Goal: Task Accomplishment & Management: Use online tool/utility

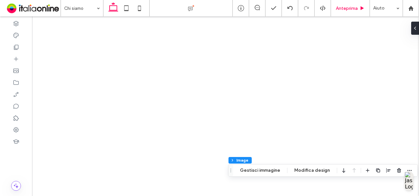
click at [353, 11] on div "Anteprima" at bounding box center [350, 8] width 39 height 16
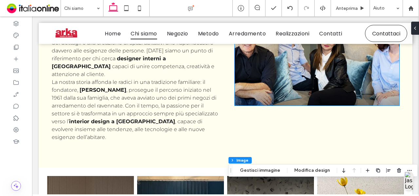
scroll to position [234, 0]
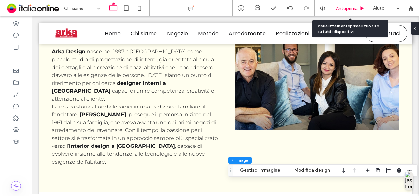
click at [342, 6] on span "Anteprima" at bounding box center [347, 9] width 22 height 6
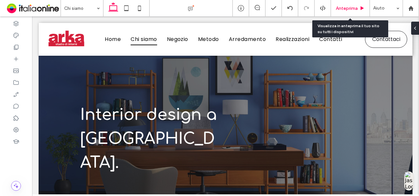
click at [349, 7] on span "Anteprima" at bounding box center [347, 9] width 22 height 6
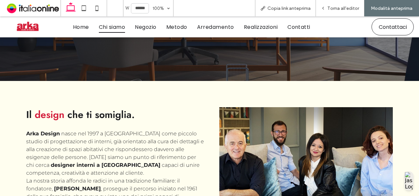
scroll to position [115, 0]
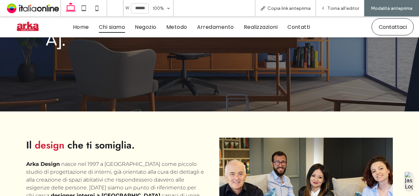
click at [23, 33] on img at bounding box center [27, 26] width 27 height 13
click at [342, 6] on span "Torna all'editor" at bounding box center [343, 9] width 32 height 6
click at [336, 11] on div "Torna all'editor" at bounding box center [340, 8] width 48 height 16
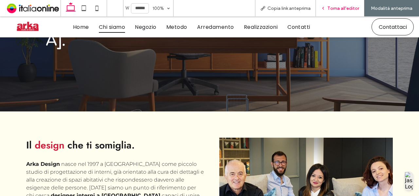
click at [336, 11] on div "Torna all'editor" at bounding box center [340, 8] width 48 height 16
click at [329, 6] on span "Torna all'editor" at bounding box center [343, 9] width 32 height 6
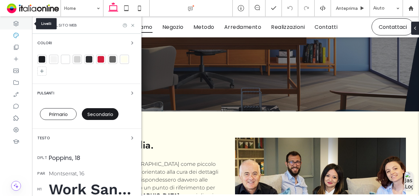
click at [16, 24] on icon at bounding box center [16, 23] width 7 height 7
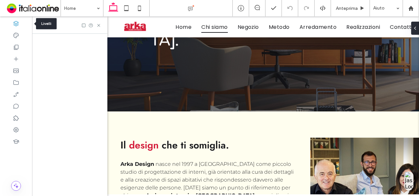
scroll to position [0, 75]
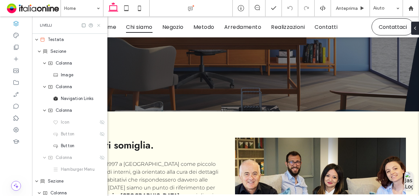
click at [100, 25] on icon at bounding box center [98, 25] width 5 height 5
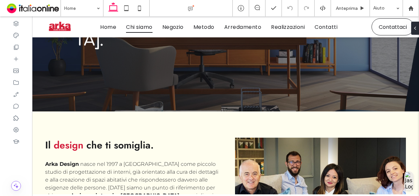
scroll to position [0, 0]
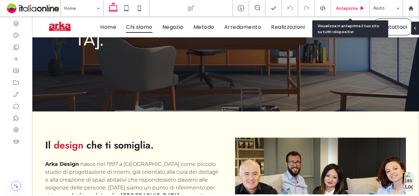
click at [348, 10] on span "Anteprima" at bounding box center [347, 9] width 22 height 6
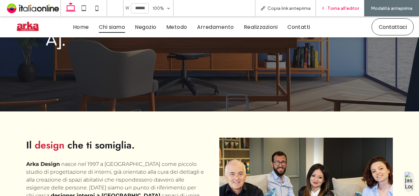
click at [346, 1] on div "Torna all'editor" at bounding box center [340, 8] width 48 height 16
click at [344, 12] on div "Torna all'editor" at bounding box center [340, 8] width 48 height 16
click at [335, 7] on span "Torna all'editor" at bounding box center [343, 9] width 32 height 6
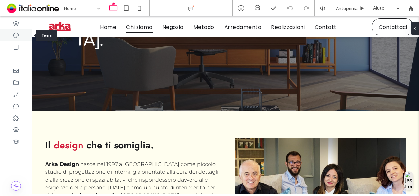
click at [17, 33] on icon at bounding box center [16, 35] width 7 height 7
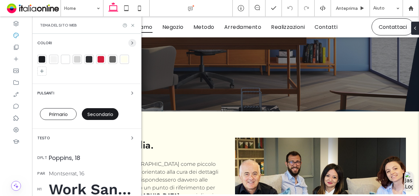
click at [130, 42] on icon "button" at bounding box center [132, 42] width 5 height 5
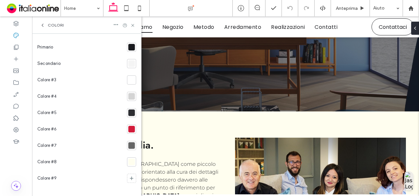
click at [130, 160] on div at bounding box center [131, 161] width 7 height 7
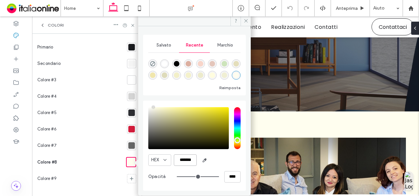
click at [193, 156] on input "*******" at bounding box center [185, 159] width 23 height 11
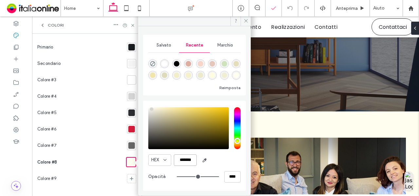
type input "*******"
click at [245, 21] on icon at bounding box center [245, 20] width 5 height 5
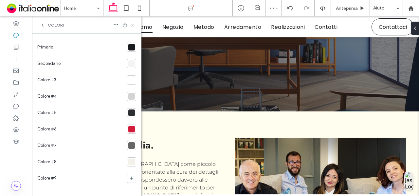
click at [132, 26] on use at bounding box center [132, 25] width 3 height 3
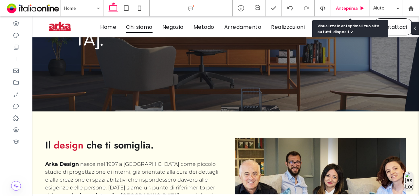
click at [344, 4] on div "Anteprima" at bounding box center [350, 8] width 39 height 16
click at [357, 11] on span "Anteprima" at bounding box center [347, 9] width 22 height 6
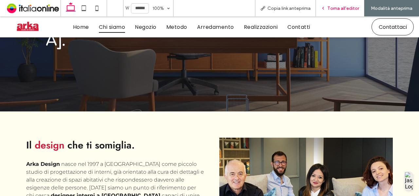
click at [346, 4] on div "Torna all'editor" at bounding box center [340, 8] width 48 height 16
click at [333, 8] on span "Torna all'editor" at bounding box center [343, 9] width 32 height 6
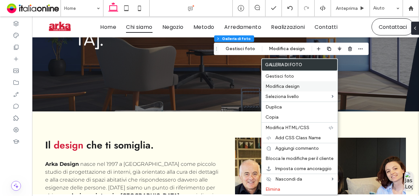
click at [289, 89] on div "Modifica design" at bounding box center [299, 86] width 76 height 10
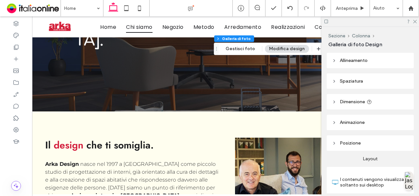
click at [366, 121] on header "Animazione" at bounding box center [369, 121] width 87 height 15
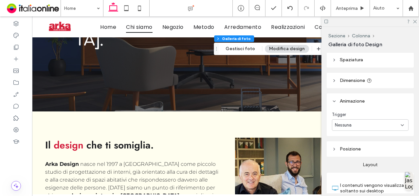
scroll to position [22, 0]
click at [366, 122] on div "Nessuna" at bounding box center [368, 124] width 66 height 7
click at [374, 108] on header "Animazione" at bounding box center [369, 100] width 87 height 15
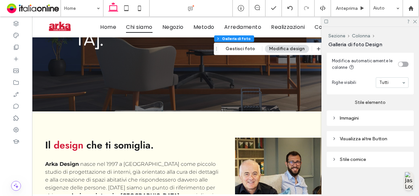
scroll to position [317, 0]
click at [365, 117] on div "Immagini" at bounding box center [370, 118] width 77 height 6
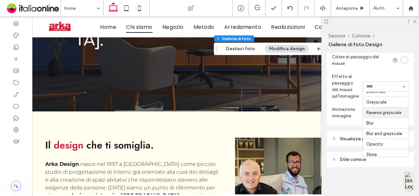
scroll to position [0, 0]
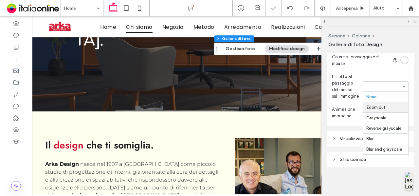
drag, startPoint x: 379, startPoint y: 91, endPoint x: 382, endPoint y: 107, distance: 15.6
click at [382, 92] on div "None Zoom out Grayscale Reverse grayscale Blur Blur and grayscale Opacity Shine" at bounding box center [385, 86] width 46 height 10
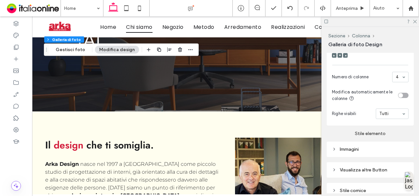
scroll to position [317, 0]
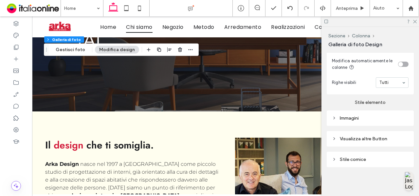
click at [357, 119] on div "Immagini" at bounding box center [370, 118] width 77 height 6
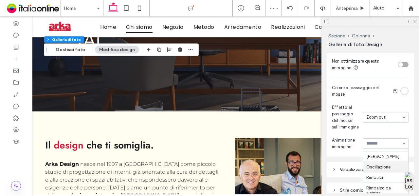
scroll to position [108, 0]
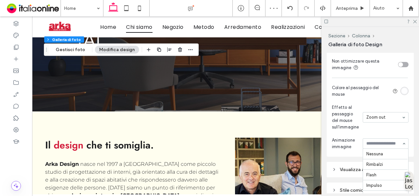
click at [391, 144] on input at bounding box center [383, 143] width 35 height 5
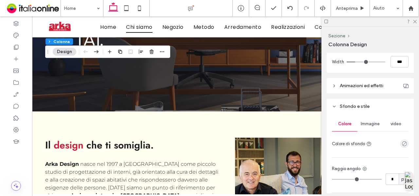
scroll to position [254, 0]
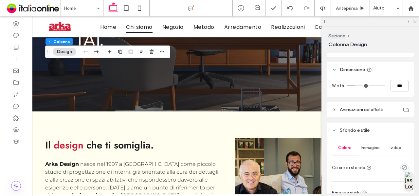
click at [393, 107] on header "Animazioni ed effetti" at bounding box center [369, 109] width 87 height 15
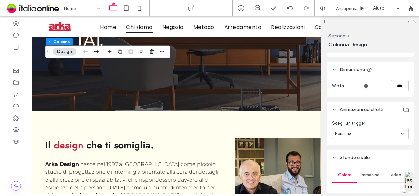
click at [360, 136] on div "Nessuna" at bounding box center [370, 133] width 77 height 11
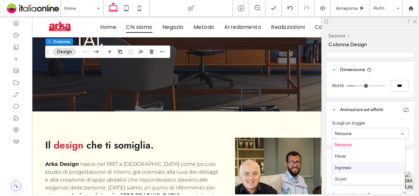
click at [351, 168] on span "Ingresso" at bounding box center [343, 167] width 16 height 7
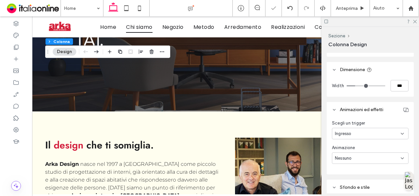
click at [351, 157] on span "Nessuno" at bounding box center [343, 158] width 16 height 7
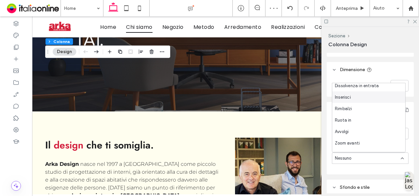
scroll to position [14, 0]
click at [359, 100] on div "Inserisci" at bounding box center [368, 97] width 73 height 11
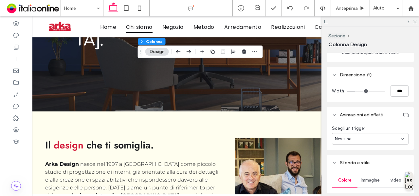
scroll to position [249, 0]
click at [389, 139] on div "Nessuna" at bounding box center [368, 138] width 66 height 7
click at [346, 174] on span "Ingresso" at bounding box center [343, 172] width 16 height 7
click at [352, 167] on div "Nessuno" at bounding box center [370, 162] width 77 height 11
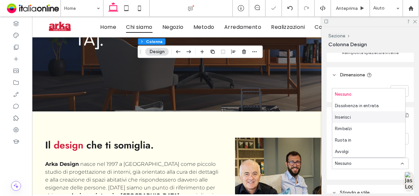
click at [355, 122] on div "Inserisci" at bounding box center [368, 116] width 73 height 11
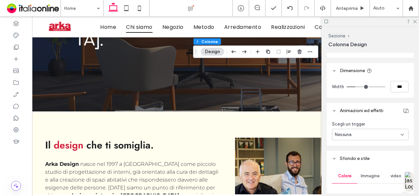
scroll to position [254, 0]
click at [365, 135] on div "Nessuna" at bounding box center [368, 134] width 66 height 7
click at [347, 167] on span "Ingresso" at bounding box center [343, 168] width 16 height 7
click at [359, 159] on div "Nessuno" at bounding box center [368, 158] width 66 height 7
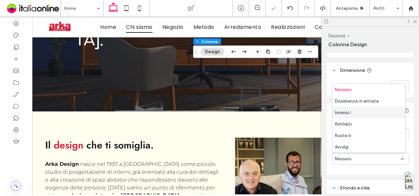
click at [354, 115] on div "Inserisci" at bounding box center [368, 112] width 73 height 11
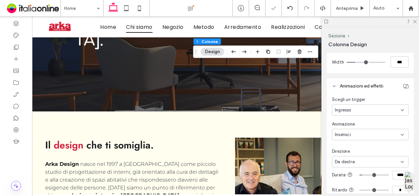
scroll to position [288, 0]
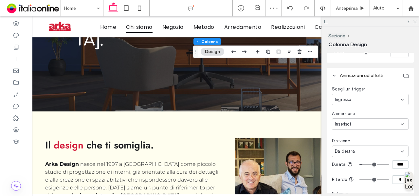
click at [415, 21] on icon at bounding box center [414, 21] width 4 height 4
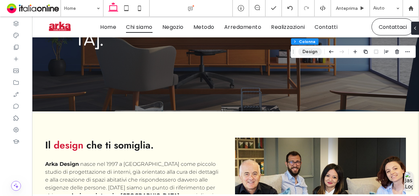
click at [311, 51] on button "Design" at bounding box center [310, 52] width 24 height 8
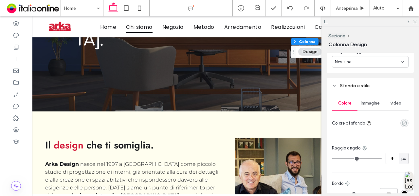
scroll to position [287, 0]
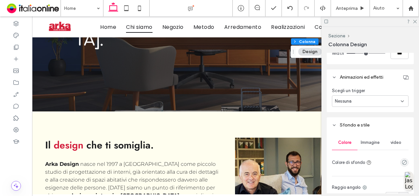
click at [385, 98] on div "Nessuna" at bounding box center [368, 101] width 66 height 7
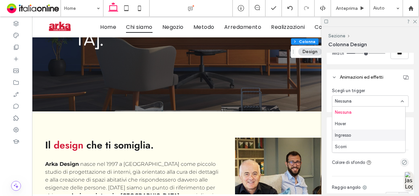
click at [353, 137] on div "Ingresso" at bounding box center [368, 134] width 73 height 11
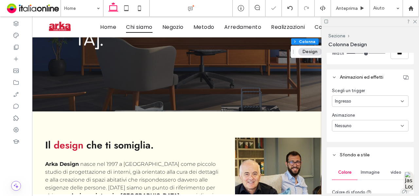
click at [367, 128] on div "Nessuno" at bounding box center [370, 125] width 77 height 11
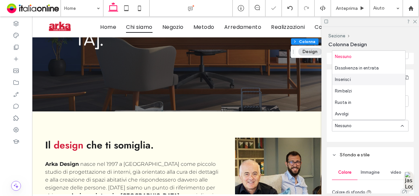
click at [362, 84] on div "Inserisci" at bounding box center [368, 79] width 73 height 11
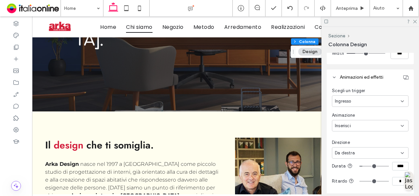
click at [359, 156] on div "Da destra" at bounding box center [370, 152] width 77 height 11
click at [328, 112] on div "Scegli un trigger Ingresso Animazione Inserisci Direzione Da destra Durata ****…" at bounding box center [369, 161] width 87 height 152
click at [364, 127] on div "Inserisci" at bounding box center [368, 125] width 66 height 7
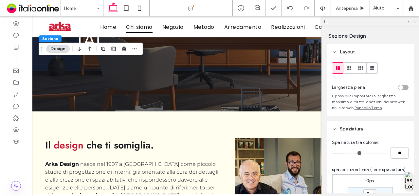
click at [415, 21] on icon at bounding box center [414, 21] width 4 height 4
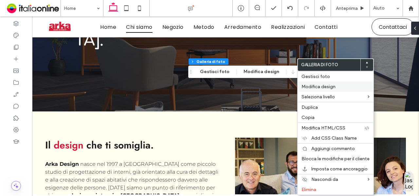
click at [311, 88] on span "Modifica design" at bounding box center [318, 87] width 34 height 6
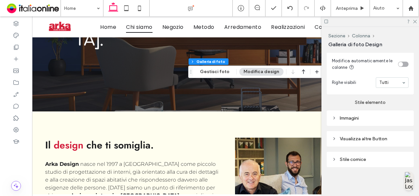
scroll to position [317, 0]
click at [364, 119] on div "Immagini" at bounding box center [370, 118] width 77 height 6
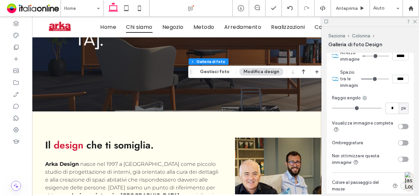
scroll to position [392, 0]
click at [395, 79] on input "****" at bounding box center [400, 79] width 16 height 9
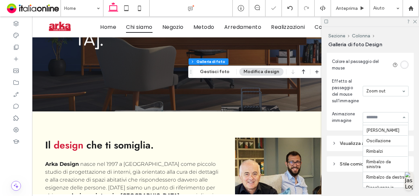
scroll to position [72, 0]
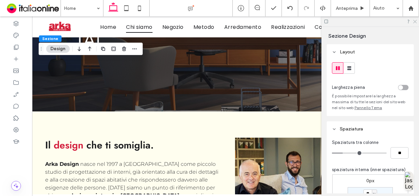
click at [415, 19] on icon at bounding box center [414, 21] width 4 height 4
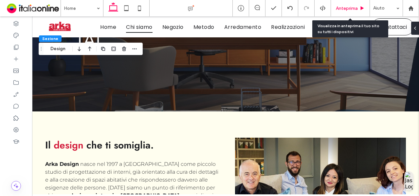
click at [347, 7] on span "Anteprima" at bounding box center [347, 9] width 22 height 6
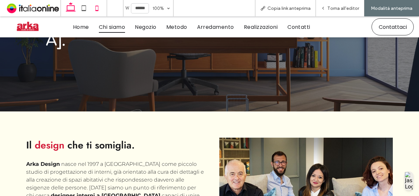
click at [100, 6] on icon at bounding box center [96, 8] width 13 height 13
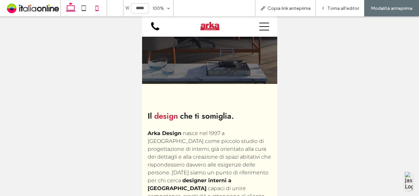
click at [74, 7] on icon at bounding box center [70, 8] width 13 height 13
type input "******"
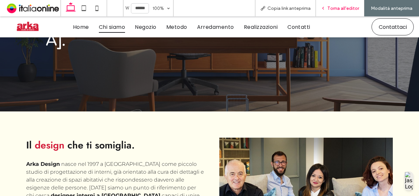
click at [335, 8] on span "Torna all'editor" at bounding box center [343, 9] width 32 height 6
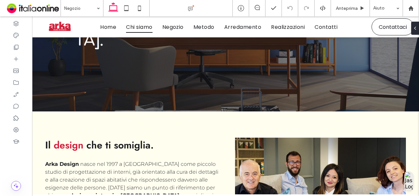
type input "****"
type input "**"
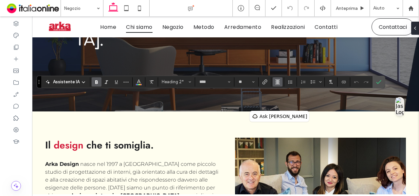
click at [276, 81] on icon "Allineamento" at bounding box center [277, 81] width 5 height 5
click at [280, 91] on icon "ui.textEditor.alignment.left" at bounding box center [282, 92] width 5 height 5
click at [372, 80] on section at bounding box center [378, 82] width 12 height 12
click at [376, 80] on icon "Conferma" at bounding box center [378, 81] width 5 height 5
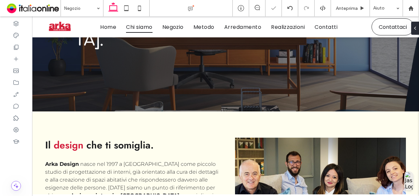
type input "**********"
type input "**"
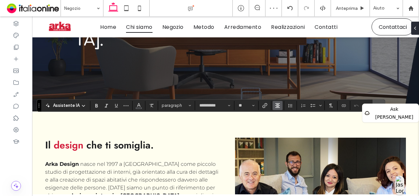
click at [276, 103] on icon "Allineamento" at bounding box center [277, 105] width 5 height 5
click at [286, 113] on label "ui.textEditor.alignment.left" at bounding box center [283, 115] width 23 height 9
click at [377, 102] on span "Conferma" at bounding box center [378, 105] width 5 height 11
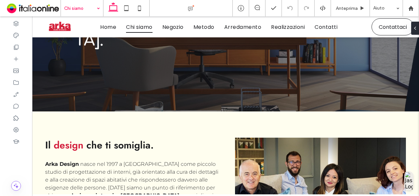
type input "****"
type input "**"
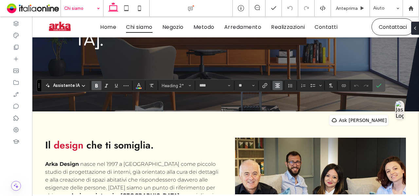
click at [277, 85] on use "Allineamento" at bounding box center [277, 85] width 5 height 5
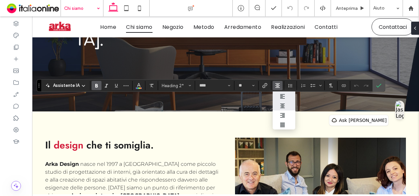
click at [284, 97] on div "ui.textEditor.alignment.left" at bounding box center [284, 96] width 9 height 5
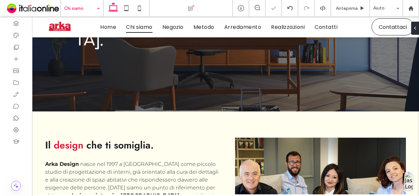
type input "**********"
type input "**"
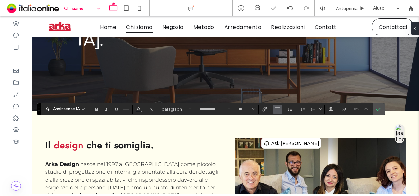
click at [279, 112] on button "Allineamento" at bounding box center [277, 108] width 10 height 9
click at [284, 119] on div "ui.textEditor.alignment.left" at bounding box center [284, 119] width 9 height 5
click at [379, 107] on label "Conferma" at bounding box center [379, 109] width 10 height 12
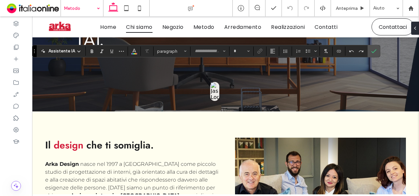
type input "****"
type input "**"
click at [371, 49] on icon "Conferma" at bounding box center [373, 50] width 5 height 5
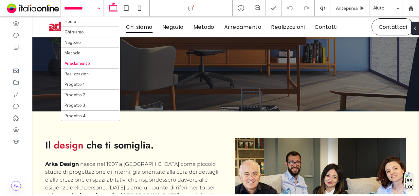
click at [89, 14] on input at bounding box center [80, 8] width 32 height 16
click at [74, 9] on input at bounding box center [80, 8] width 32 height 16
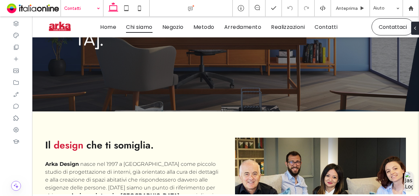
click at [97, 9] on div "Contatti" at bounding box center [82, 8] width 42 height 16
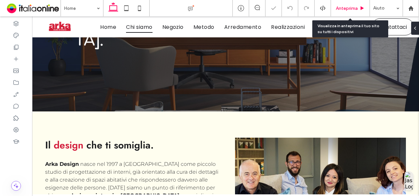
click at [345, 15] on div "Anteprima" at bounding box center [350, 8] width 39 height 16
click at [344, 9] on span "Anteprima" at bounding box center [347, 9] width 22 height 6
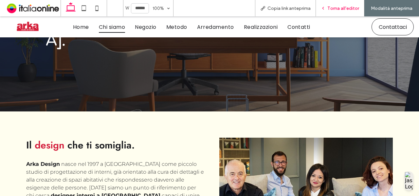
click at [334, 2] on div "Torna all'editor" at bounding box center [340, 8] width 48 height 16
click at [341, 11] on div "Torna all'editor" at bounding box center [340, 8] width 48 height 16
click at [346, 8] on span "Torna all'editor" at bounding box center [343, 9] width 32 height 6
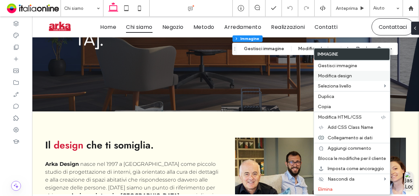
click at [341, 77] on span "Modifica design" at bounding box center [335, 76] width 34 height 6
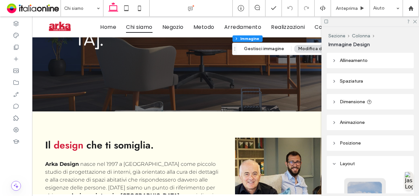
click at [370, 126] on header "Animazione" at bounding box center [369, 121] width 87 height 15
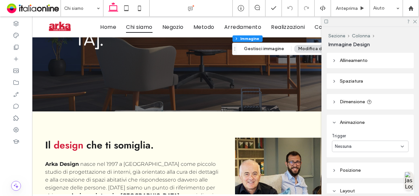
click at [360, 150] on div "Nessuna" at bounding box center [370, 145] width 77 height 11
click at [349, 171] on span "Ingresso" at bounding box center [343, 169] width 16 height 7
click at [355, 178] on div "Nessuno" at bounding box center [370, 172] width 77 height 11
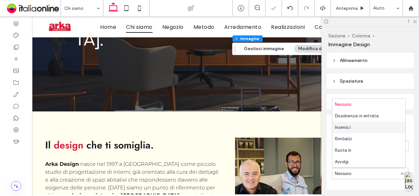
click at [357, 131] on div "Inserisci" at bounding box center [368, 126] width 73 height 11
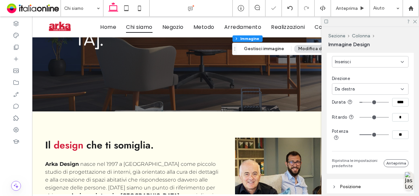
scroll to position [113, 0]
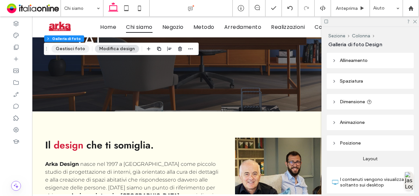
click at [75, 48] on button "Gestisci foto" at bounding box center [70, 49] width 38 height 8
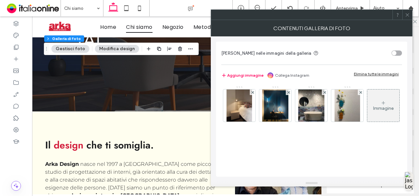
click at [408, 14] on icon at bounding box center [407, 14] width 5 height 5
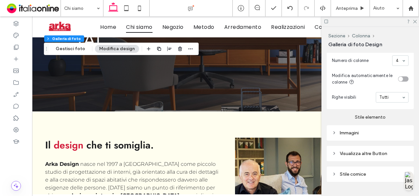
scroll to position [301, 0]
click at [380, 131] on div "Immagini" at bounding box center [370, 132] width 77 height 9
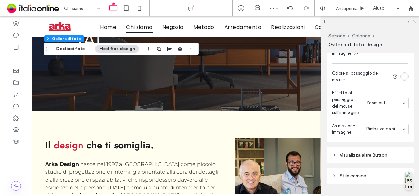
scroll to position [519, 0]
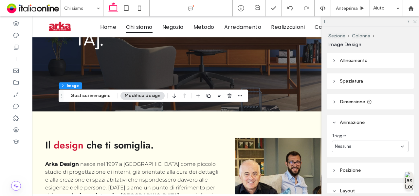
type input "**"
click at [106, 95] on button "Gestisci immagine" at bounding box center [90, 96] width 49 height 8
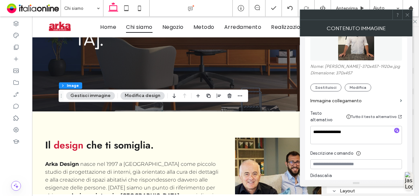
scroll to position [112, 0]
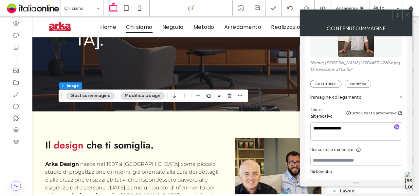
click at [407, 14] on icon at bounding box center [407, 14] width 5 height 5
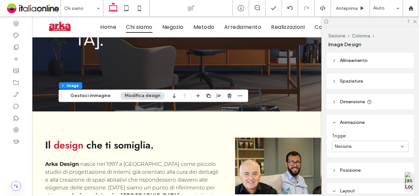
click at [384, 144] on div "Nessuna" at bounding box center [368, 146] width 66 height 7
click at [356, 178] on div "Scorri" at bounding box center [368, 179] width 73 height 11
click at [363, 144] on div "Scorri" at bounding box center [368, 146] width 66 height 7
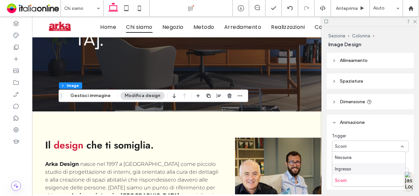
click at [359, 168] on div "Ingresso" at bounding box center [368, 168] width 73 height 11
click at [368, 167] on div "Nessuno" at bounding box center [370, 172] width 77 height 11
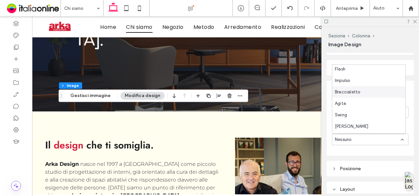
scroll to position [93, 0]
click at [353, 103] on div "Agita" at bounding box center [368, 103] width 73 height 11
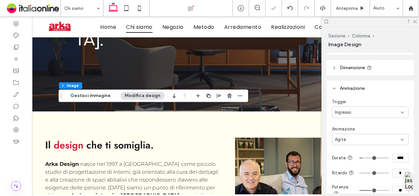
click at [354, 139] on div "Agita" at bounding box center [368, 139] width 66 height 7
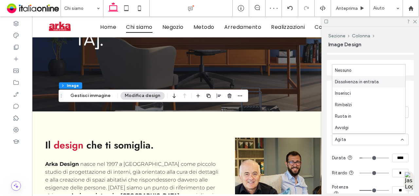
click at [369, 81] on span "Dissolvenza in entrata" at bounding box center [357, 82] width 44 height 7
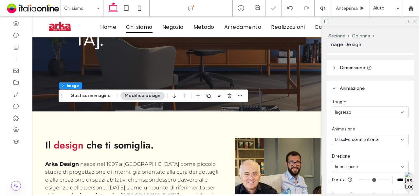
click at [367, 133] on div "Dissolvenza in entrata" at bounding box center [370, 138] width 77 height 11
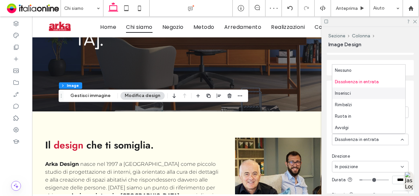
click at [358, 93] on div "Inserisci" at bounding box center [368, 92] width 73 height 11
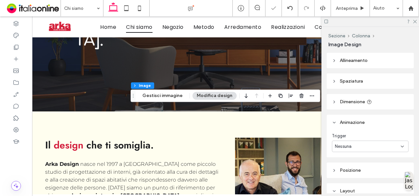
type input "**"
click at [355, 148] on div "Nessuna" at bounding box center [368, 146] width 66 height 7
click at [352, 171] on div "Ingresso" at bounding box center [368, 168] width 73 height 11
click at [362, 174] on div "Nessuno" at bounding box center [368, 173] width 66 height 7
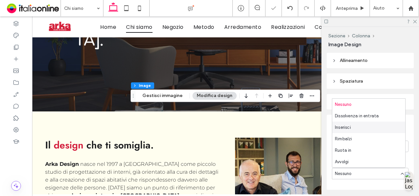
click at [355, 132] on div "Inserisci" at bounding box center [368, 126] width 73 height 11
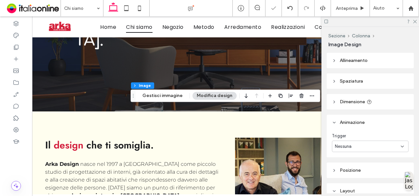
type input "**"
click at [351, 146] on span "Nessuna" at bounding box center [343, 146] width 17 height 7
click at [356, 168] on div "Ingresso" at bounding box center [368, 168] width 73 height 11
click at [360, 176] on div "Nessuno" at bounding box center [370, 172] width 77 height 11
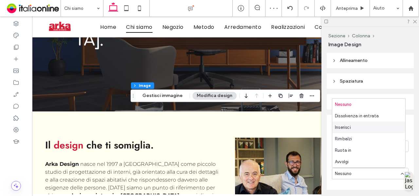
click at [358, 132] on div "Inserisci" at bounding box center [368, 126] width 73 height 11
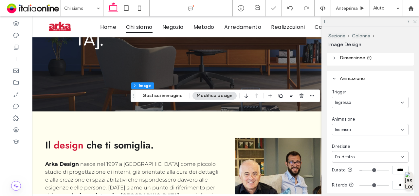
scroll to position [53, 0]
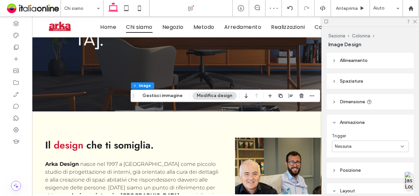
type input "**"
click at [357, 147] on div "Nessuna" at bounding box center [368, 146] width 66 height 7
click at [358, 170] on div "Ingresso" at bounding box center [368, 168] width 73 height 11
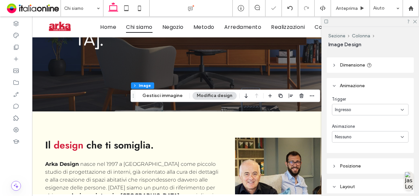
scroll to position [37, 0]
click at [362, 138] on div "Nessuno" at bounding box center [368, 136] width 66 height 7
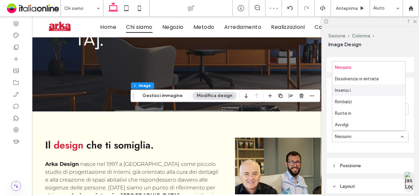
click at [352, 93] on div "Inserisci" at bounding box center [368, 89] width 73 height 11
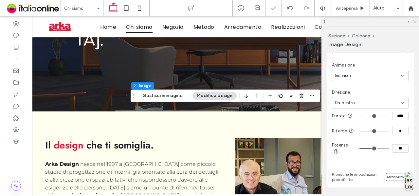
scroll to position [98, 0]
click at [415, 22] on icon at bounding box center [414, 21] width 4 height 4
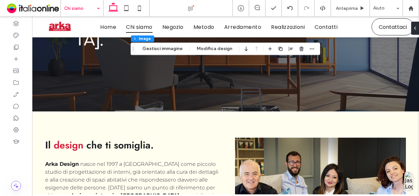
click at [98, 8] on div "Chi siamo" at bounding box center [82, 8] width 42 height 16
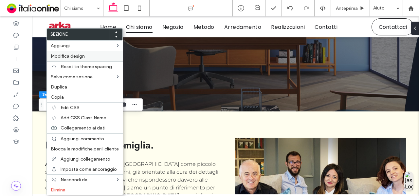
click at [81, 55] on span "Modifica design" at bounding box center [68, 56] width 34 height 6
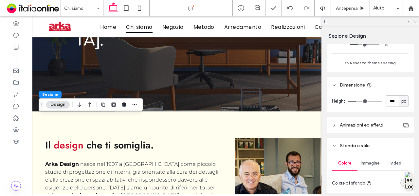
scroll to position [203, 0]
click at [371, 123] on span "Animazioni ed effetti" at bounding box center [362, 125] width 44 height 6
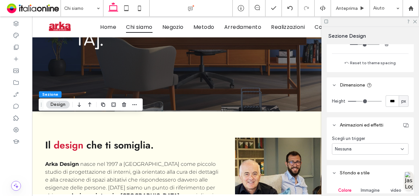
scroll to position [247, 0]
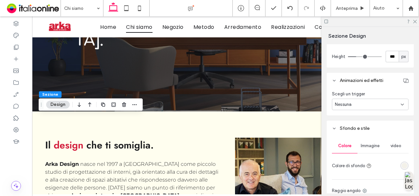
click at [374, 105] on div "Nessuna" at bounding box center [368, 104] width 66 height 7
click at [353, 138] on div "Ingresso" at bounding box center [368, 138] width 73 height 11
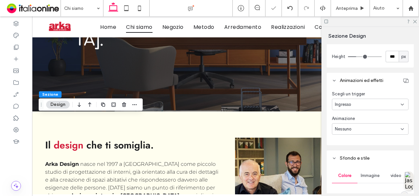
click at [357, 127] on div "Nessuno" at bounding box center [368, 129] width 66 height 7
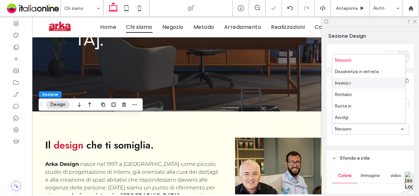
click at [360, 77] on div "Inserisci" at bounding box center [368, 82] width 73 height 11
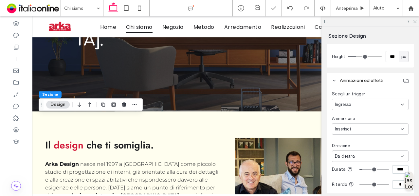
click at [348, 155] on span "Da destra" at bounding box center [345, 156] width 20 height 7
click at [352, 120] on span "Da sinistra" at bounding box center [345, 121] width 21 height 7
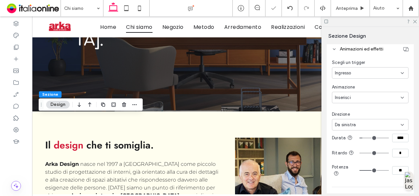
scroll to position [279, 0]
click at [394, 138] on input "****" at bounding box center [400, 137] width 16 height 9
type input "****"
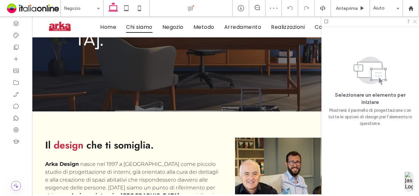
click at [415, 21] on icon at bounding box center [414, 21] width 4 height 4
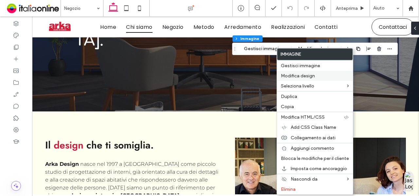
click at [310, 76] on span "Modifica design" at bounding box center [298, 76] width 34 height 6
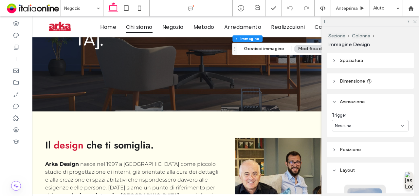
scroll to position [22, 0]
click at [357, 125] on div "Nessuna" at bounding box center [368, 124] width 66 height 7
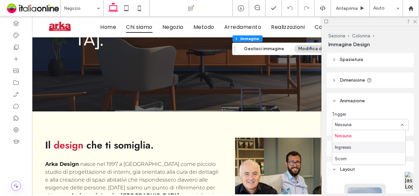
click at [351, 144] on span "Ingresso" at bounding box center [343, 147] width 16 height 7
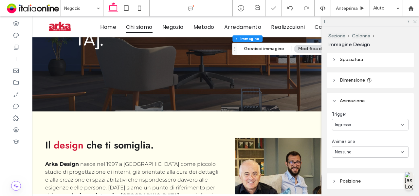
click at [366, 150] on div "Nessuno" at bounding box center [368, 152] width 66 height 7
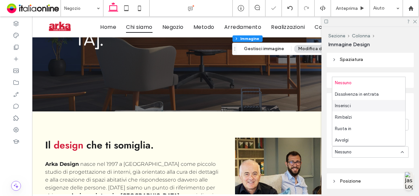
click at [364, 106] on div "Inserisci" at bounding box center [368, 105] width 73 height 11
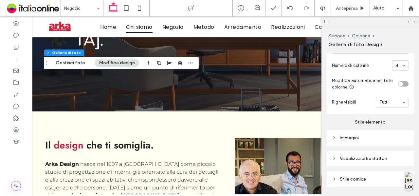
scroll to position [309, 0]
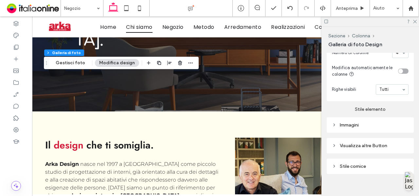
click at [352, 123] on div "Immagini" at bounding box center [370, 124] width 77 height 9
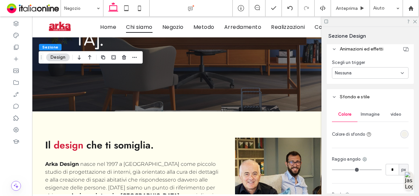
scroll to position [236, 0]
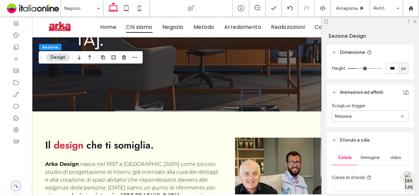
click at [388, 111] on div "Nessuna" at bounding box center [370, 115] width 77 height 11
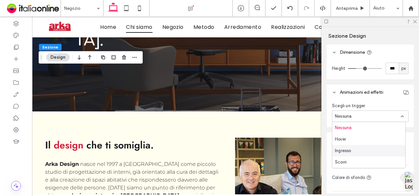
click at [357, 146] on div "Ingresso" at bounding box center [368, 150] width 73 height 11
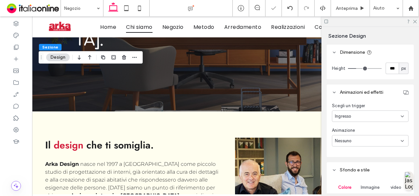
click at [360, 142] on div "Nessuno" at bounding box center [368, 140] width 66 height 7
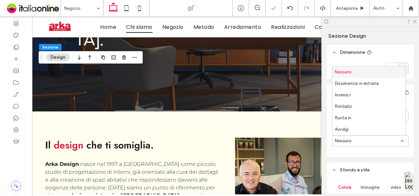
click at [360, 142] on div "Nessuno" at bounding box center [368, 140] width 66 height 7
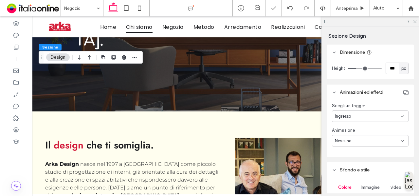
click at [360, 142] on div "Nessuno" at bounding box center [368, 140] width 66 height 7
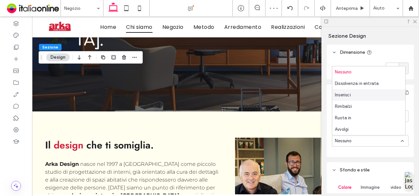
click at [360, 95] on div "Inserisci" at bounding box center [368, 94] width 73 height 11
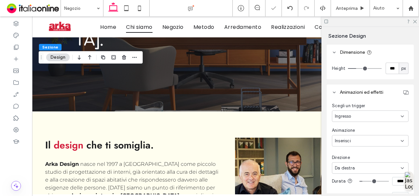
click at [393, 184] on input "****" at bounding box center [400, 181] width 16 height 9
type input "****"
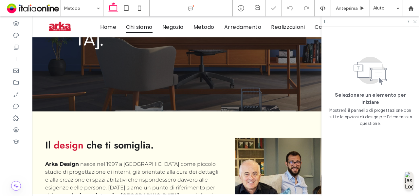
click at [417, 21] on div at bounding box center [369, 21] width 97 height 10
click at [415, 21] on use at bounding box center [415, 22] width 4 height 4
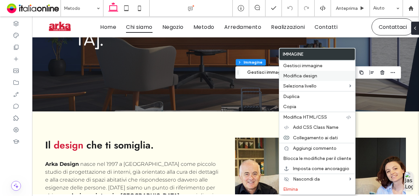
click at [305, 76] on span "Modifica design" at bounding box center [300, 76] width 34 height 6
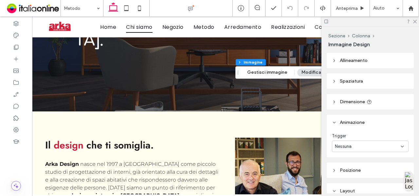
click at [353, 143] on div "Nessuna" at bounding box center [368, 146] width 66 height 7
click at [358, 172] on div "Ingresso" at bounding box center [368, 168] width 73 height 11
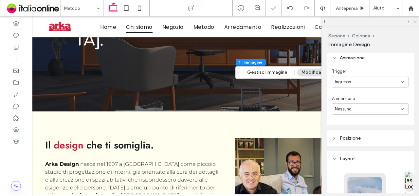
scroll to position [65, 0]
click at [357, 109] on div "Nessuno" at bounding box center [368, 108] width 66 height 7
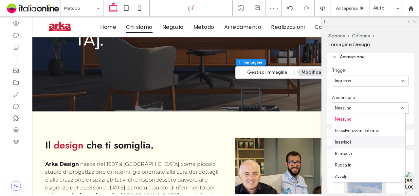
click at [361, 138] on div "Inserisci" at bounding box center [368, 141] width 73 height 11
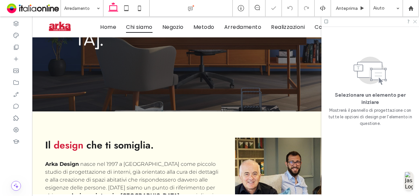
click at [415, 21] on icon at bounding box center [414, 21] width 4 height 4
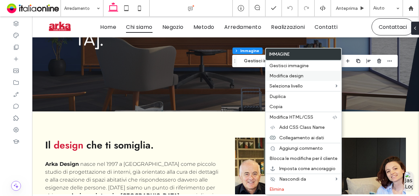
click at [288, 75] on span "Modifica design" at bounding box center [286, 76] width 34 height 6
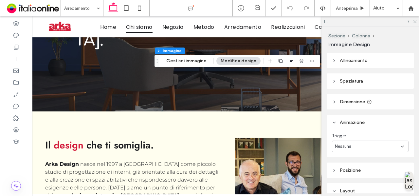
click at [359, 144] on div "Nessuna" at bounding box center [368, 146] width 66 height 7
click at [352, 164] on div "Ingresso" at bounding box center [368, 168] width 73 height 11
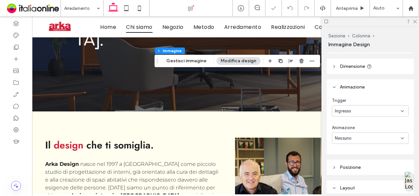
scroll to position [40, 0]
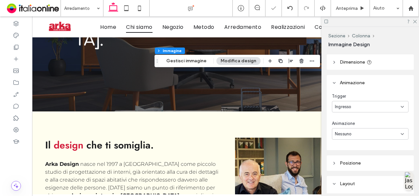
click at [372, 127] on div "Animazione Nessuno" at bounding box center [370, 129] width 77 height 19
click at [374, 131] on div "Nessuno" at bounding box center [368, 134] width 66 height 7
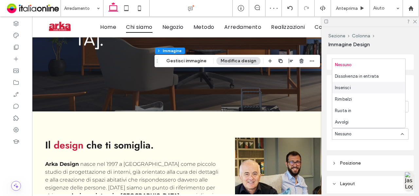
click at [351, 84] on div "Inserisci" at bounding box center [368, 87] width 73 height 11
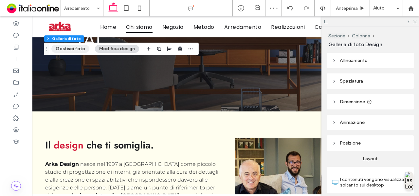
click at [82, 47] on button "Gestisci foto" at bounding box center [70, 49] width 38 height 8
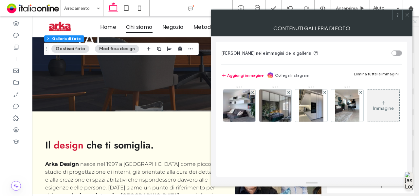
click at [407, 14] on icon at bounding box center [407, 14] width 5 height 5
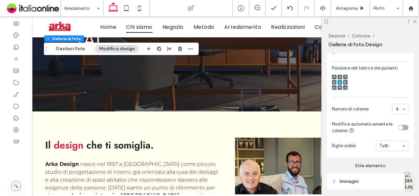
scroll to position [317, 0]
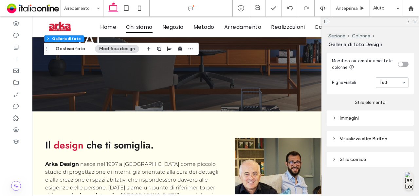
click at [367, 113] on div "Immagini" at bounding box center [369, 117] width 87 height 15
click at [345, 121] on div "Immagini" at bounding box center [370, 118] width 77 height 9
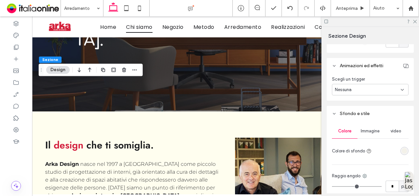
scroll to position [263, 0]
click at [376, 90] on div "Nessuna" at bounding box center [368, 88] width 66 height 7
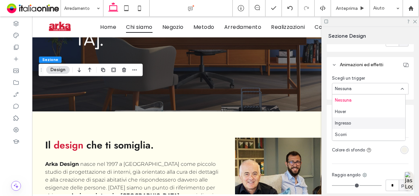
click at [361, 127] on div "Ingresso" at bounding box center [368, 122] width 73 height 11
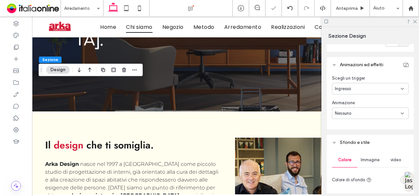
click at [369, 113] on div "Nessuno" at bounding box center [368, 113] width 66 height 7
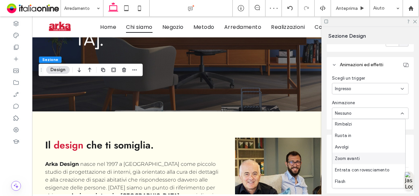
scroll to position [0, 0]
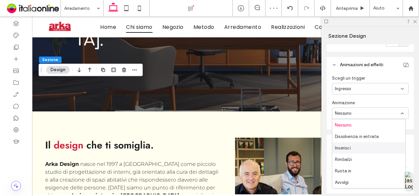
click at [358, 151] on div "Inserisci" at bounding box center [368, 147] width 73 height 11
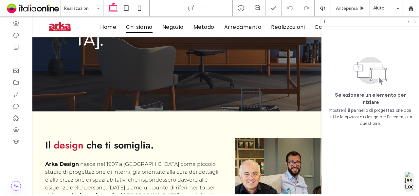
click at [415, 23] on div at bounding box center [369, 21] width 97 height 10
click at [415, 21] on icon at bounding box center [414, 21] width 4 height 4
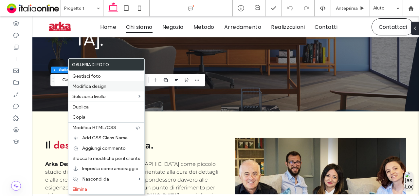
click at [87, 83] on span "Modifica design" at bounding box center [89, 86] width 34 height 6
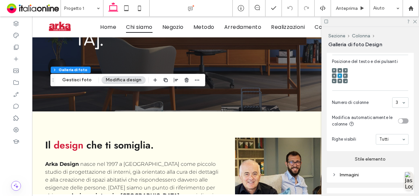
scroll to position [317, 0]
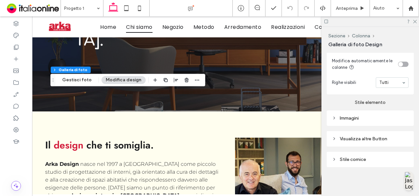
click at [375, 117] on div "Immagini" at bounding box center [370, 118] width 77 height 6
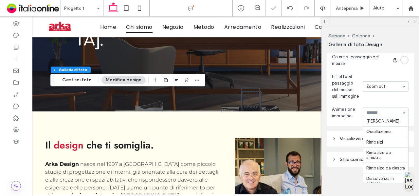
scroll to position [76, 0]
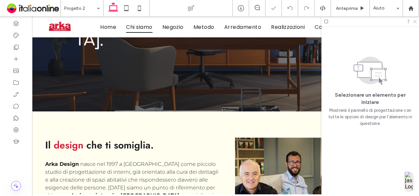
click at [415, 21] on icon at bounding box center [414, 21] width 4 height 4
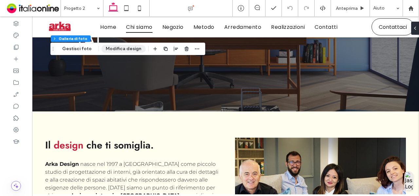
click at [113, 52] on button "Modifica design" at bounding box center [123, 49] width 44 height 8
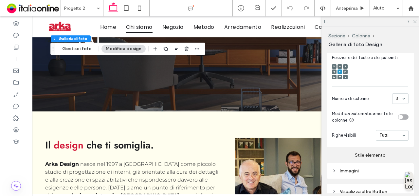
scroll to position [315, 0]
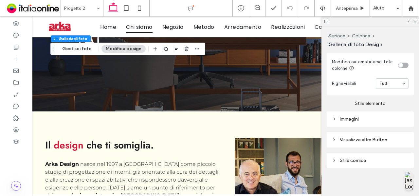
click at [358, 120] on div "Immagini" at bounding box center [370, 119] width 77 height 6
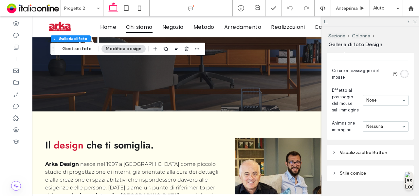
scroll to position [506, 0]
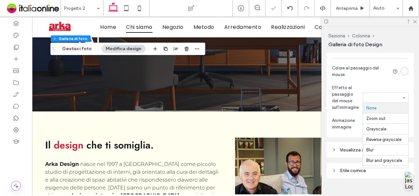
click at [379, 99] on input at bounding box center [383, 97] width 35 height 5
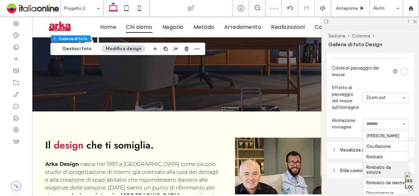
scroll to position [87, 0]
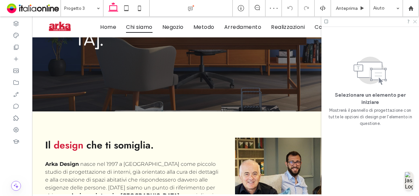
click at [415, 21] on icon at bounding box center [414, 21] width 4 height 4
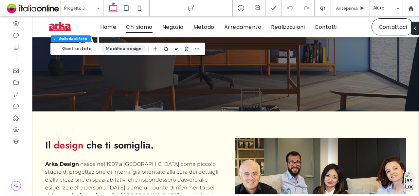
click at [123, 47] on button "Modifica design" at bounding box center [123, 49] width 44 height 8
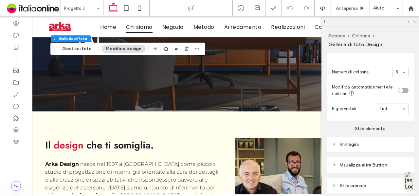
scroll to position [317, 0]
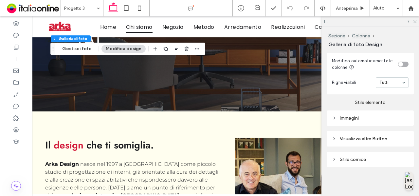
click at [365, 121] on div "Immagini" at bounding box center [370, 118] width 77 height 6
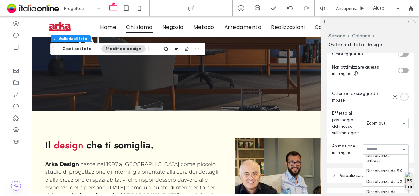
scroll to position [123, 0]
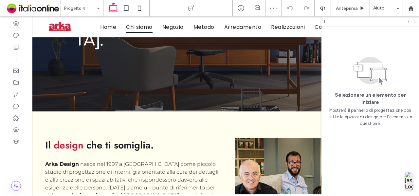
click at [414, 21] on icon at bounding box center [414, 21] width 4 height 4
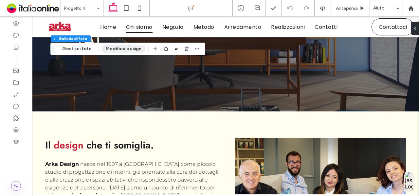
click at [112, 45] on button "Modifica design" at bounding box center [123, 49] width 44 height 8
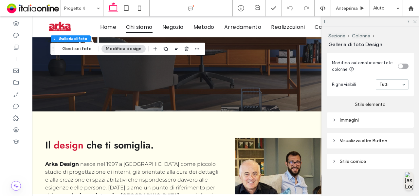
scroll to position [317, 0]
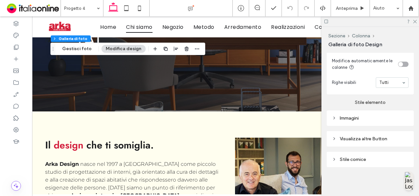
click at [382, 116] on div "Immagini" at bounding box center [370, 118] width 77 height 6
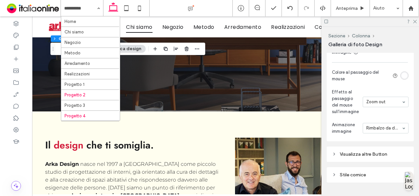
scroll to position [12, 0]
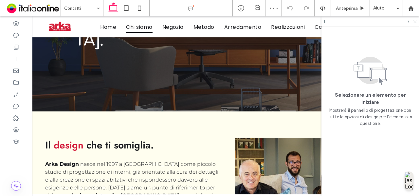
click at [416, 22] on icon at bounding box center [414, 21] width 4 height 4
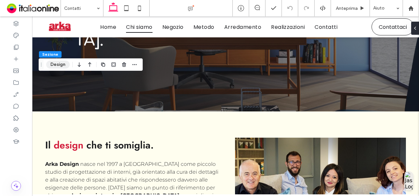
click at [64, 63] on button "Design" at bounding box center [58, 65] width 24 height 8
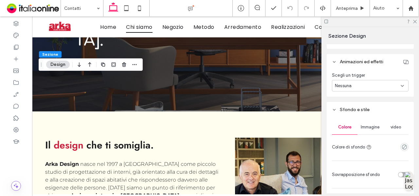
scroll to position [278, 0]
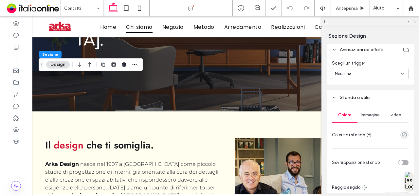
click at [373, 113] on span "Immagine" at bounding box center [369, 114] width 19 height 5
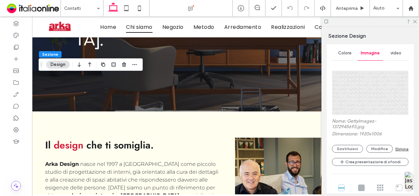
scroll to position [416, 0]
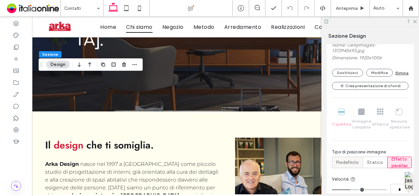
click at [346, 163] on span "Predefinito" at bounding box center [347, 162] width 22 height 7
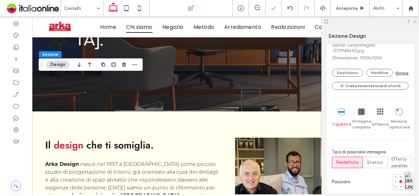
click at [414, 19] on icon at bounding box center [414, 21] width 4 height 4
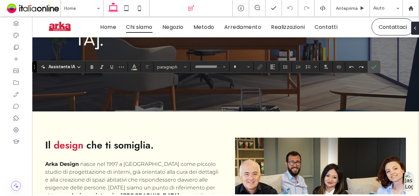
type input "**********"
type input "**"
type input "*******"
type input "**"
type input "**********"
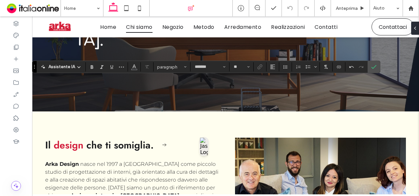
type input "**"
click at [113, 67] on icon "Sottolineato" at bounding box center [111, 66] width 5 height 5
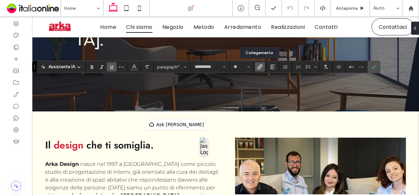
click at [260, 68] on icon "Collegamento" at bounding box center [259, 66] width 5 height 5
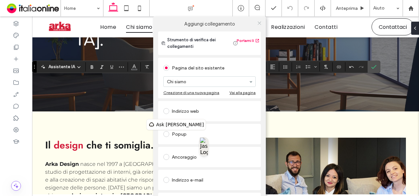
click at [257, 23] on icon at bounding box center [259, 23] width 5 height 5
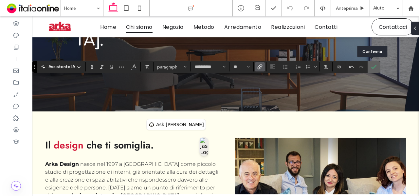
click at [374, 65] on label "Conferma" at bounding box center [374, 67] width 10 height 12
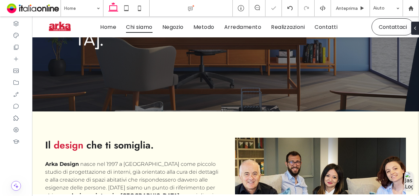
type input "**********"
type input "**"
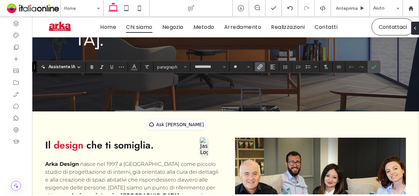
click at [257, 69] on use "Collegamento" at bounding box center [259, 66] width 5 height 5
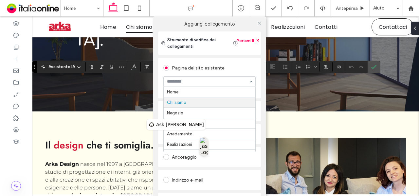
scroll to position [11, 0]
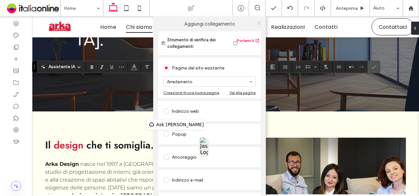
click at [257, 22] on icon at bounding box center [259, 23] width 5 height 5
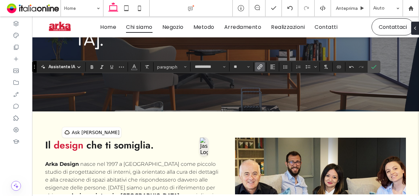
click at [258, 65] on use "Collegamento" at bounding box center [259, 66] width 5 height 5
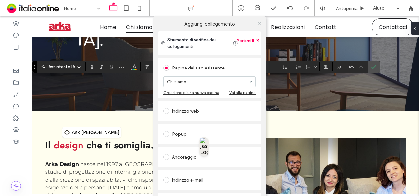
click at [139, 127] on div "Aggiungi collegamento Strumento di verifica dei collegamenti Portami lì Pagina …" at bounding box center [209, 114] width 419 height 196
click at [258, 22] on icon at bounding box center [259, 23] width 5 height 5
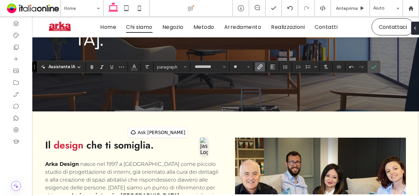
click at [258, 69] on icon "Collegamento" at bounding box center [259, 66] width 5 height 5
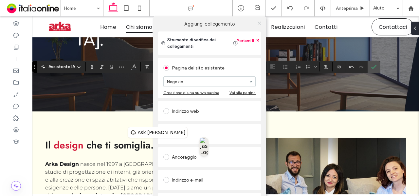
click at [257, 23] on use at bounding box center [258, 22] width 3 height 3
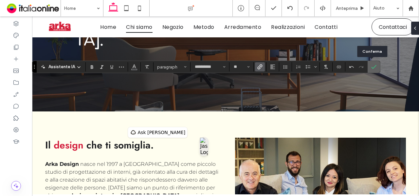
click at [369, 69] on label "Conferma" at bounding box center [374, 67] width 10 height 12
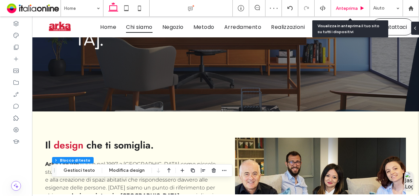
click at [346, 9] on span "Anteprima" at bounding box center [347, 9] width 22 height 6
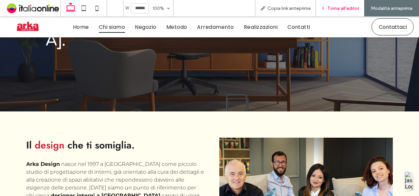
click at [333, 15] on div "Torna all'editor" at bounding box center [340, 8] width 48 height 16
click at [340, 9] on span "Torna all'editor" at bounding box center [343, 9] width 32 height 6
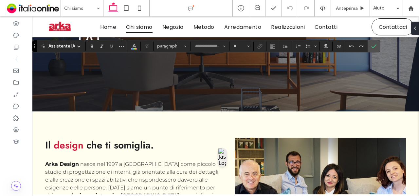
type input "**********"
type input "**"
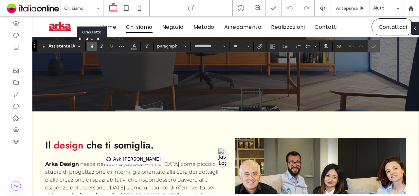
click at [91, 45] on use "Grassetto" at bounding box center [92, 46] width 3 height 4
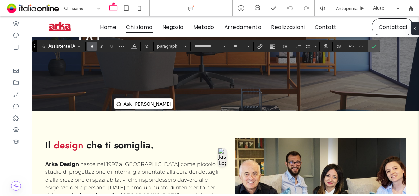
click at [92, 44] on icon "Grassetto" at bounding box center [91, 46] width 5 height 5
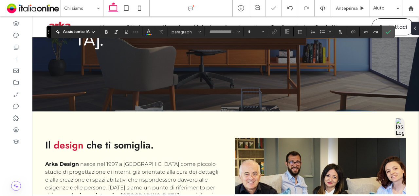
type input "**********"
type input "**"
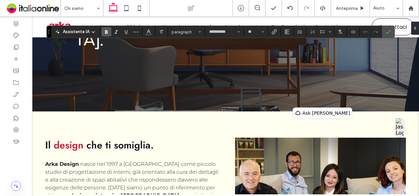
click at [109, 32] on label "Grassetto" at bounding box center [106, 31] width 10 height 9
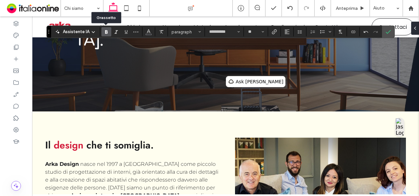
click at [105, 32] on use "Grassetto" at bounding box center [106, 32] width 3 height 4
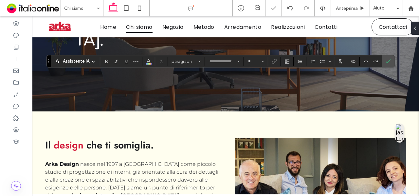
type input "**********"
type input "**"
click at [106, 61] on use "Grassetto" at bounding box center [106, 62] width 3 height 4
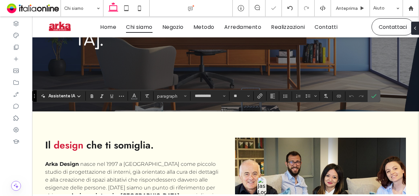
type input "**********"
type input "**"
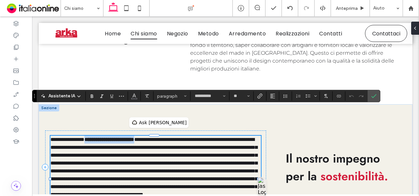
scroll to position [1113, 0]
click at [91, 97] on use "Grassetto" at bounding box center [92, 96] width 3 height 4
click at [372, 98] on icon "Conferma" at bounding box center [373, 95] width 5 height 5
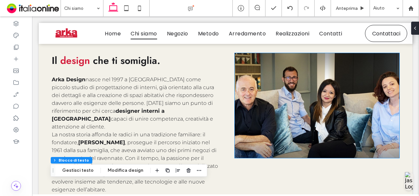
scroll to position [206, 0]
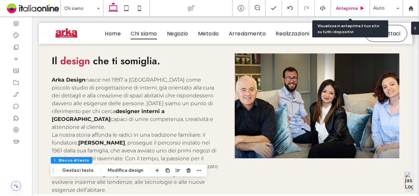
click at [351, 6] on span "Anteprima" at bounding box center [347, 9] width 22 height 6
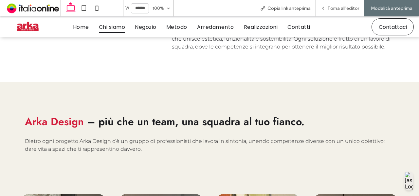
scroll to position [671, 0]
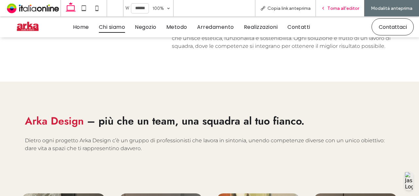
click at [333, 4] on div "Torna all'editor" at bounding box center [340, 8] width 48 height 16
click at [338, 3] on div "Torna all'editor" at bounding box center [340, 8] width 48 height 16
click at [101, 113] on span "– più che un team, una squadra al tuo fianco." at bounding box center [195, 120] width 217 height 15
click at [343, 5] on div "Torna all'editor" at bounding box center [340, 8] width 48 height 16
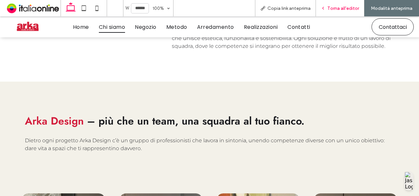
click at [343, 5] on div "Torna all'editor" at bounding box center [340, 8] width 48 height 16
click at [325, 9] on icon at bounding box center [323, 8] width 5 height 5
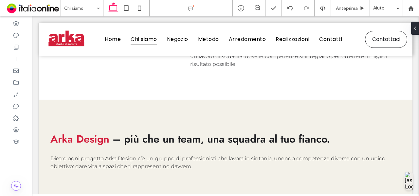
scroll to position [659, 0]
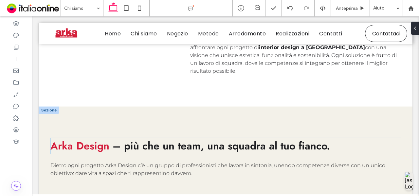
click at [125, 138] on span "– più che un team, una squadra al tuo fianco." at bounding box center [221, 145] width 217 height 15
click at [125, 138] on div "Arka Design – più che un team, una squadra al tuo fianco." at bounding box center [225, 146] width 350 height 16
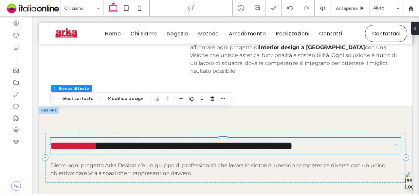
click at [124, 140] on span "**********" at bounding box center [194, 145] width 195 height 10
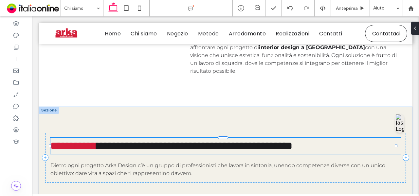
type input "****"
type input "**"
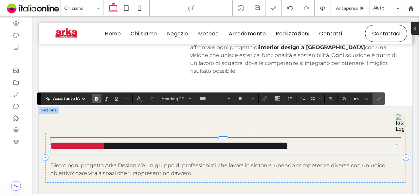
click at [119, 140] on span "**********" at bounding box center [196, 145] width 183 height 10
drag, startPoint x: 116, startPoint y: 117, endPoint x: 123, endPoint y: 117, distance: 6.5
click at [123, 138] on h2 "**********" at bounding box center [225, 146] width 350 height 16
click at [136, 97] on icon "Colore" at bounding box center [138, 97] width 5 height 5
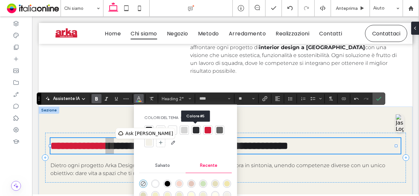
click at [194, 129] on div at bounding box center [196, 130] width 7 height 7
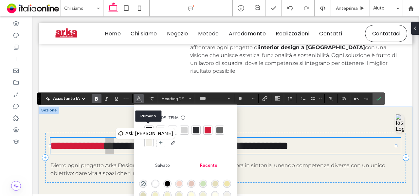
click at [150, 130] on div at bounding box center [149, 130] width 7 height 7
drag, startPoint x: 379, startPoint y: 93, endPoint x: 345, endPoint y: 76, distance: 37.5
click at [379, 93] on label "Conferma" at bounding box center [379, 99] width 10 height 12
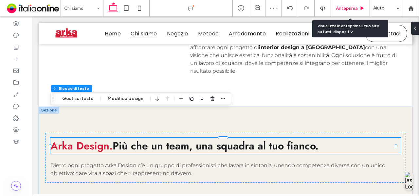
click at [356, 7] on span "Anteprima" at bounding box center [347, 9] width 22 height 6
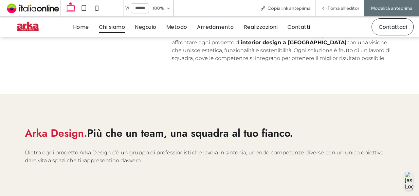
click at [356, 7] on span "Torna all'editor" at bounding box center [343, 9] width 32 height 6
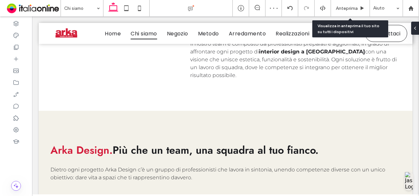
scroll to position [654, 0]
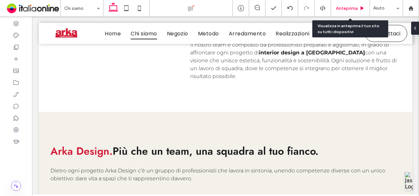
click at [355, 6] on span "Anteprima" at bounding box center [347, 9] width 22 height 6
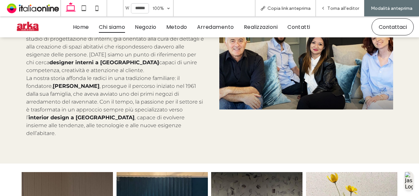
scroll to position [219, 0]
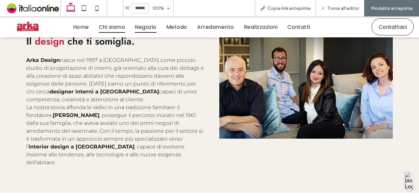
click at [143, 30] on span "Negozio" at bounding box center [145, 26] width 21 height 11
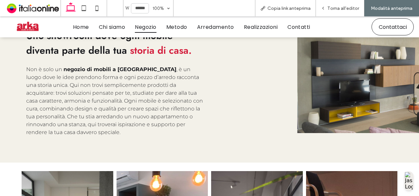
scroll to position [251, 0]
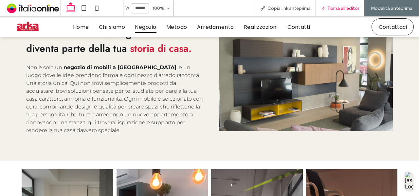
click at [335, 7] on span "Torna all'editor" at bounding box center [343, 9] width 32 height 6
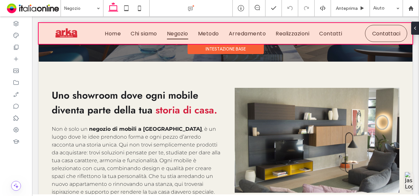
scroll to position [194, 0]
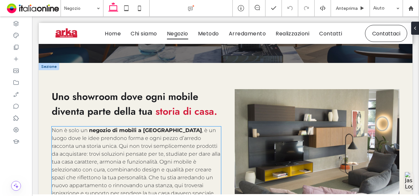
click at [151, 126] on p "Non è solo un negozio di mobili a Ravenna , è un luogo dove le idee prendono fo…" at bounding box center [136, 161] width 169 height 71
click at [151, 126] on div "Non è solo un negozio di mobili a Ravenna , è un luogo dove le idee prendono fo…" at bounding box center [136, 161] width 169 height 71
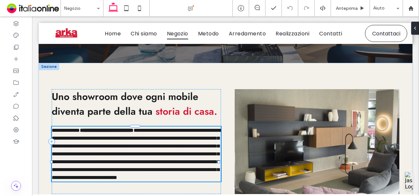
click at [151, 126] on p "**********" at bounding box center [136, 153] width 169 height 55
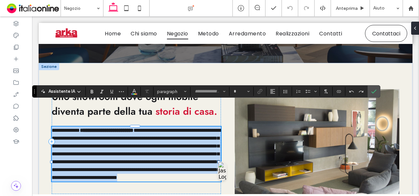
type input "**********"
type input "**"
click at [133, 128] on strong "**********" at bounding box center [107, 130] width 54 height 5
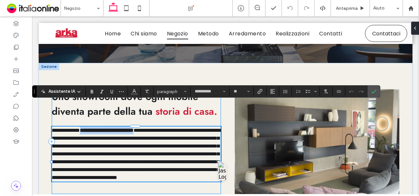
drag, startPoint x: 161, startPoint y: 108, endPoint x: 89, endPoint y: 97, distance: 72.4
click at [89, 97] on div "**********" at bounding box center [136, 141] width 169 height 105
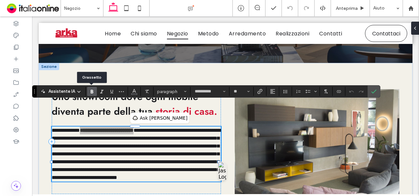
click at [92, 90] on icon "Grassetto" at bounding box center [91, 91] width 5 height 5
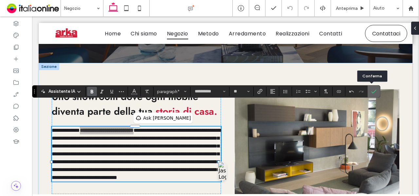
click at [373, 93] on icon "Conferma" at bounding box center [373, 91] width 5 height 5
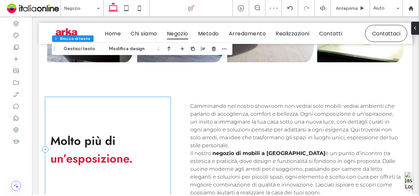
scroll to position [537, 0]
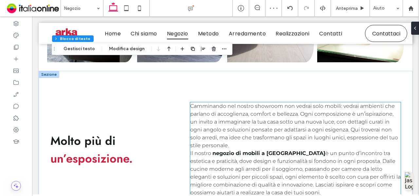
click at [285, 150] on span "è un punto d’incontro tra estetica e praticità, dove design e funzionalità si f…" at bounding box center [295, 172] width 210 height 45
click at [285, 134] on div "Camminando nel nostro showroom non vedrai solo mobili: vedrai ambienti che parl…" at bounding box center [295, 149] width 210 height 94
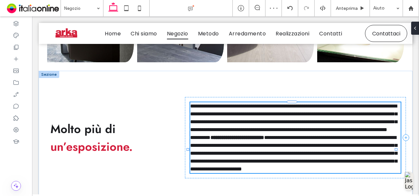
click at [285, 135] on span "**********" at bounding box center [293, 153] width 207 height 36
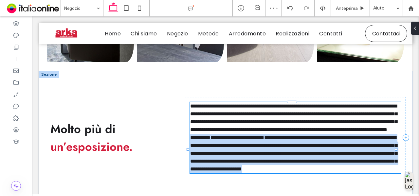
click at [285, 135] on span "**********" at bounding box center [293, 153] width 207 height 36
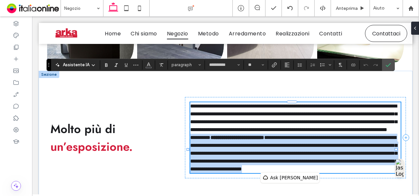
click at [287, 135] on span "**********" at bounding box center [293, 153] width 207 height 36
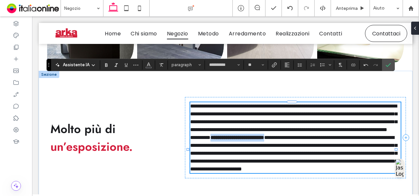
drag, startPoint x: 284, startPoint y: 128, endPoint x: 210, endPoint y: 129, distance: 73.6
click at [210, 135] on strong "**********" at bounding box center [237, 137] width 54 height 5
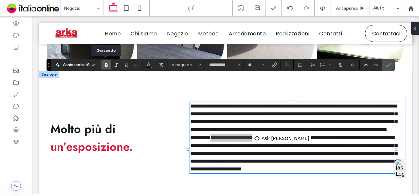
click at [106, 65] on icon "Grassetto" at bounding box center [106, 64] width 5 height 5
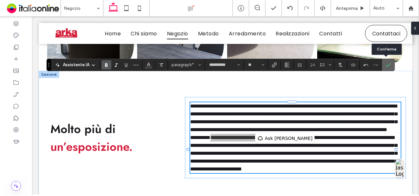
drag, startPoint x: 386, startPoint y: 62, endPoint x: 130, endPoint y: 101, distance: 258.4
click at [386, 62] on icon "Conferma" at bounding box center [387, 64] width 5 height 5
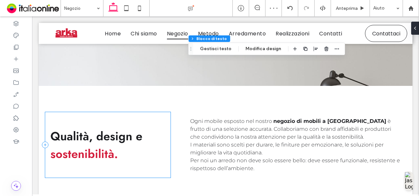
scroll to position [968, 0]
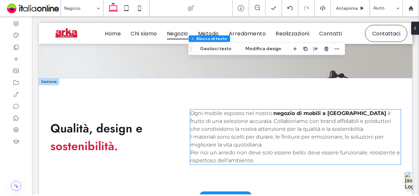
click at [309, 110] on span "è frutto di una selezione accurata. Collaboriamo con brand affidabili e produtt…" at bounding box center [290, 129] width 201 height 38
click at [309, 109] on div "Ogni mobile esposto nel nostro negozio di mobili a Ravenna è frutto di una sele…" at bounding box center [295, 136] width 210 height 55
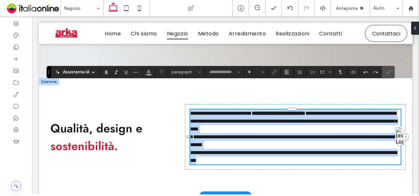
click at [309, 111] on span "**********" at bounding box center [294, 129] width 209 height 36
type input "**********"
type input "**"
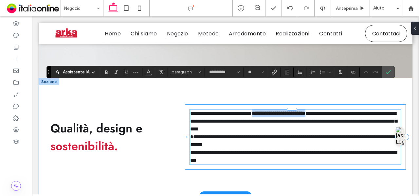
drag, startPoint x: 343, startPoint y: 86, endPoint x: 272, endPoint y: 82, distance: 71.7
click at [272, 104] on div "**********" at bounding box center [295, 136] width 221 height 65
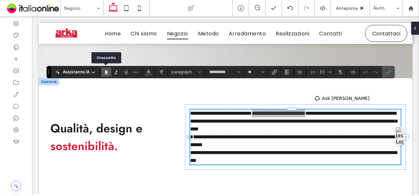
click at [105, 70] on icon "Grassetto" at bounding box center [106, 71] width 5 height 5
click at [383, 76] on label "Conferma" at bounding box center [388, 72] width 10 height 12
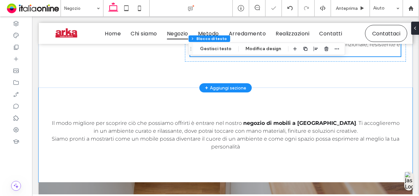
scroll to position [1076, 0]
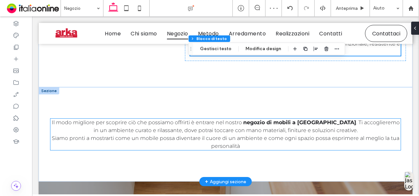
click at [303, 119] on span ". Ti accoglieremo in un ambiente curato e rilassante, dove potrai toccare con m…" at bounding box center [226, 134] width 348 height 30
click at [303, 118] on div "Il modo migliore per scoprire ciò che possiamo offrirti è entrare nel nostro ne…" at bounding box center [225, 133] width 350 height 31
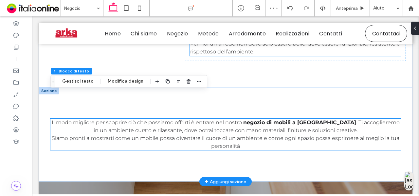
click at [303, 118] on div "Il modo migliore per scoprire ciò che possiamo offrirti è entrare nel nostro ne…" at bounding box center [225, 133] width 350 height 31
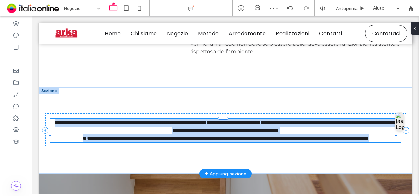
click at [303, 120] on span "**********" at bounding box center [241, 130] width 316 height 21
type input "**********"
type input "**"
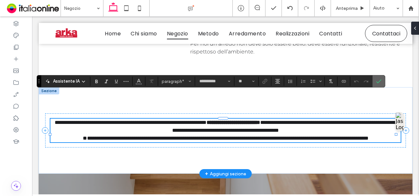
click at [376, 83] on icon "Conferma" at bounding box center [378, 81] width 5 height 5
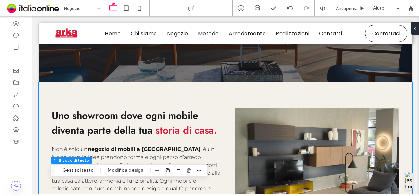
scroll to position [175, 0]
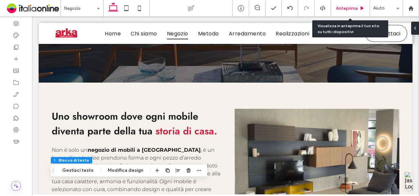
click at [351, 5] on div "Anteprima" at bounding box center [350, 8] width 39 height 16
click at [345, 3] on div "Anteprima" at bounding box center [350, 8] width 39 height 16
drag, startPoint x: 355, startPoint y: 9, endPoint x: 325, endPoint y: 1, distance: 30.9
click at [355, 9] on span "Anteprima" at bounding box center [347, 9] width 22 height 6
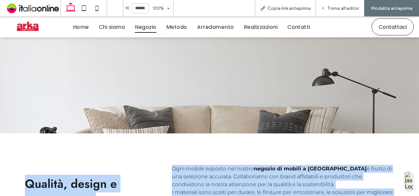
scroll to position [936, 0]
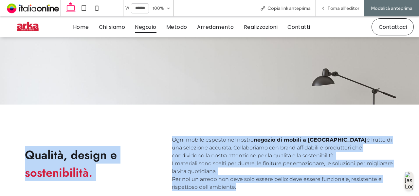
drag, startPoint x: 16, startPoint y: 64, endPoint x: 253, endPoint y: 161, distance: 255.5
copy div "Uno showroom dove ogni mobile diventa parte della tua storia di casa. Non è sol…"
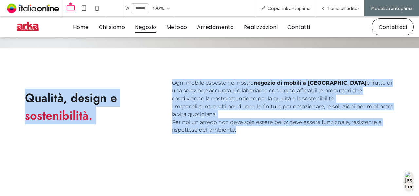
scroll to position [993, 0]
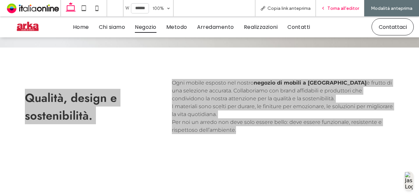
click at [337, 8] on span "Torna all'editor" at bounding box center [343, 9] width 32 height 6
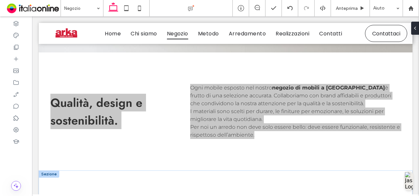
scroll to position [999, 0]
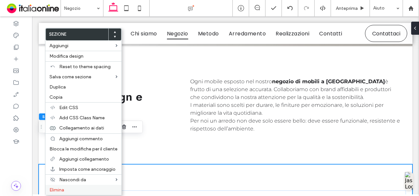
click at [77, 187] on label "Elimina" at bounding box center [83, 190] width 68 height 6
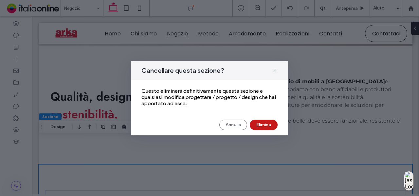
click at [259, 120] on button "Elimina" at bounding box center [264, 124] width 28 height 10
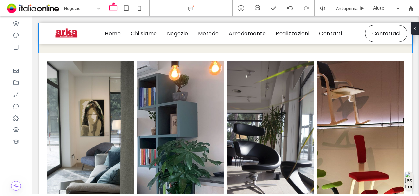
scroll to position [0, 0]
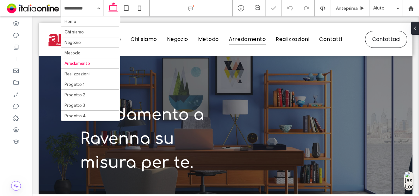
click at [87, 9] on input at bounding box center [80, 8] width 32 height 16
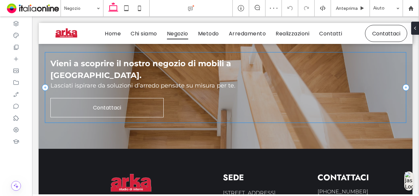
scroll to position [1040, 0]
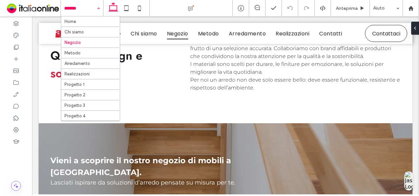
click at [90, 12] on input at bounding box center [80, 8] width 32 height 16
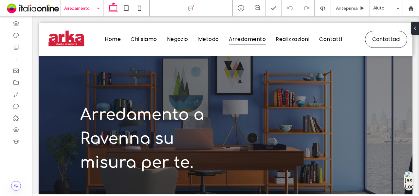
click at [97, 8] on div "Arredamento" at bounding box center [82, 8] width 42 height 16
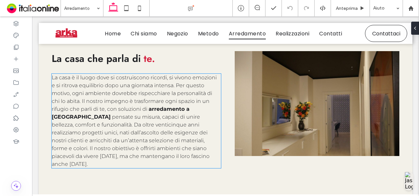
scroll to position [209, 0]
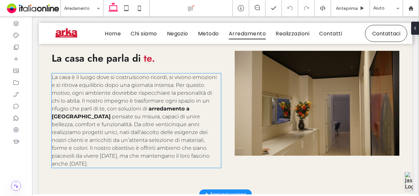
click at [148, 109] on strong "arredamento a Ravenna" at bounding box center [121, 112] width 138 height 14
click at [148, 109] on div "La casa è il luogo dove si costruiscono ricordi, si vivono emozioni e si ritrov…" at bounding box center [136, 120] width 169 height 94
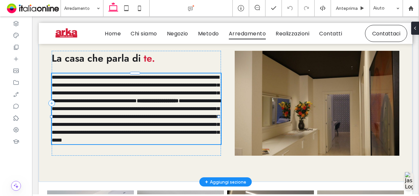
click at [148, 109] on div "**********" at bounding box center [136, 108] width 169 height 71
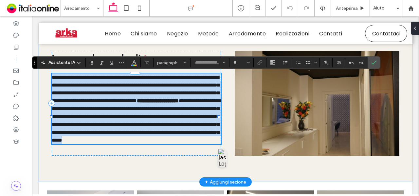
type input "**********"
type input "**"
click at [148, 103] on strong "**********" at bounding box center [158, 100] width 42 height 5
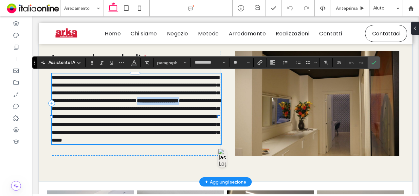
drag, startPoint x: 149, startPoint y: 109, endPoint x: 211, endPoint y: 107, distance: 62.5
click at [179, 103] on strong "**********" at bounding box center [158, 100] width 42 height 5
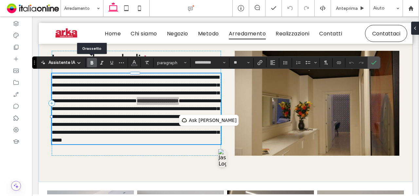
click at [89, 61] on icon "Grassetto" at bounding box center [91, 62] width 5 height 5
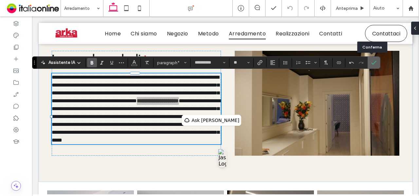
click at [372, 67] on span "Conferma" at bounding box center [373, 62] width 5 height 11
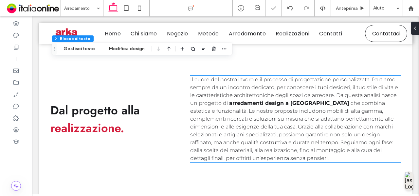
scroll to position [549, 0]
click at [270, 108] on span "che combina estetica e funzionalità. Le nostre proposte includono mobili di alt…" at bounding box center [291, 129] width 203 height 61
click at [270, 108] on div "Il cuore del nostro lavoro è il processo di progettazione personalizzata. Parti…" at bounding box center [295, 118] width 210 height 86
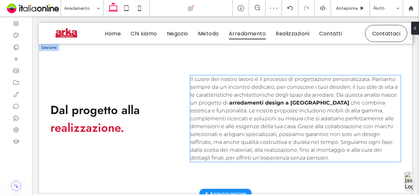
click at [270, 108] on div "Il cuore del nostro lavoro è il processo di progettazione personalizzata. Parti…" at bounding box center [295, 118] width 210 height 86
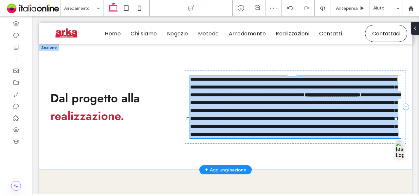
click at [270, 108] on span "**********" at bounding box center [296, 114] width 212 height 44
type input "**********"
type input "**"
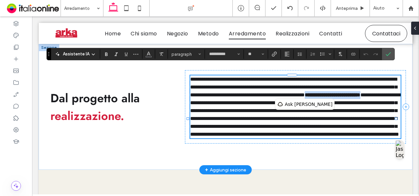
drag, startPoint x: 228, startPoint y: 93, endPoint x: 307, endPoint y: 92, distance: 79.2
click at [307, 92] on p "**********" at bounding box center [295, 106] width 210 height 63
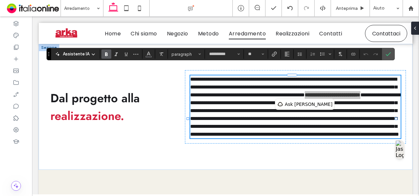
click at [105, 55] on use "Grassetto" at bounding box center [106, 54] width 3 height 4
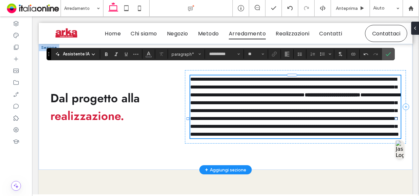
click at [254, 132] on span "**********" at bounding box center [296, 114] width 212 height 44
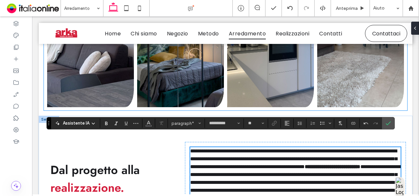
scroll to position [488, 0]
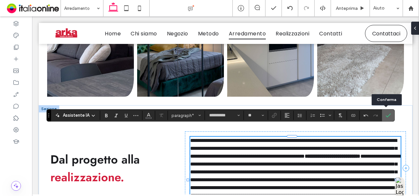
click at [389, 114] on label "Conferma" at bounding box center [388, 115] width 10 height 12
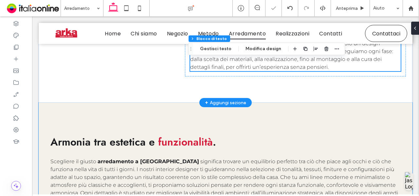
scroll to position [711, 0]
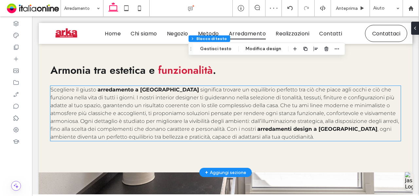
click at [139, 96] on span "significa trovare un equilibrio perfetto tra ciò che piace agli occhi e ciò che…" at bounding box center [224, 108] width 348 height 45
click at [139, 96] on div "Scegliere il giusto arredamento a Ravenna significa trovare un equilibrio perfe…" at bounding box center [225, 113] width 350 height 55
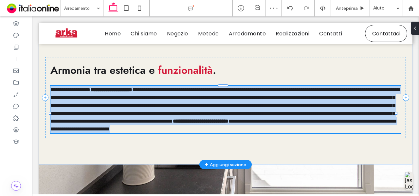
click at [139, 96] on span "**********" at bounding box center [224, 105] width 349 height 36
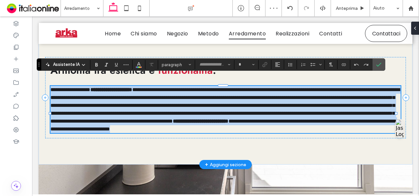
type input "**********"
type input "**"
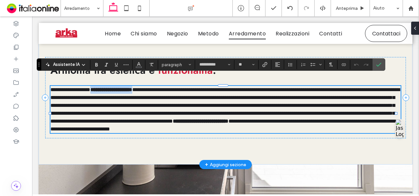
drag, startPoint x: 160, startPoint y: 81, endPoint x: 97, endPoint y: 77, distance: 63.0
click at [97, 86] on p "**********" at bounding box center [225, 109] width 350 height 47
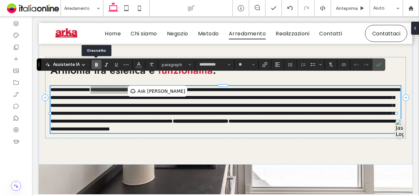
click at [96, 66] on use "Grassetto" at bounding box center [96, 65] width 3 height 4
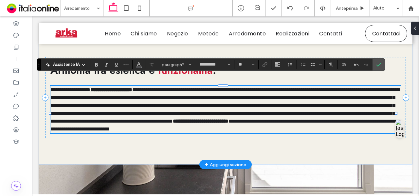
click at [235, 123] on p "**********" at bounding box center [225, 109] width 350 height 47
drag, startPoint x: 235, startPoint y: 120, endPoint x: 315, endPoint y: 115, distance: 79.9
click at [315, 115] on p "**********" at bounding box center [225, 109] width 350 height 47
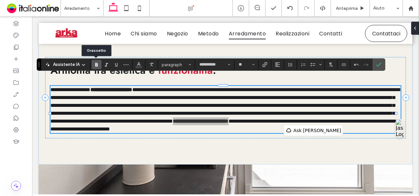
click at [97, 67] on icon "Grassetto" at bounding box center [96, 64] width 5 height 5
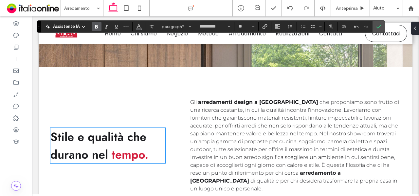
scroll to position [934, 0]
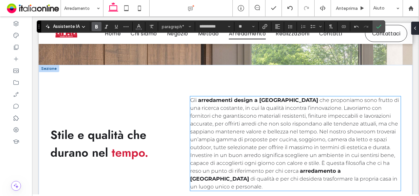
click at [264, 97] on strong "arredamenti design a Ravenna" at bounding box center [258, 100] width 120 height 6
click at [264, 96] on div "Gli arredamenti design a Ravenna che proponiamo sono frutto di una ricerca cost…" at bounding box center [295, 143] width 210 height 94
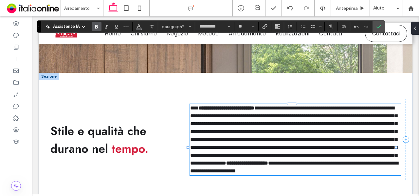
click at [264, 104] on div "**********" at bounding box center [295, 139] width 210 height 71
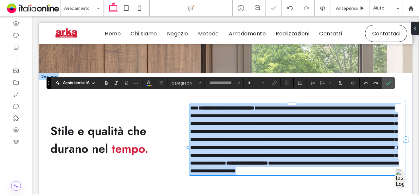
type input "**********"
type input "**"
click at [254, 105] on strong "**********" at bounding box center [227, 107] width 56 height 5
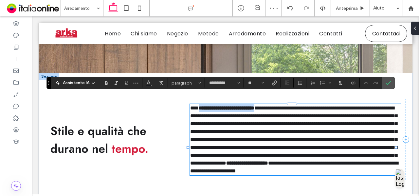
drag, startPoint x: 277, startPoint y: 97, endPoint x: 197, endPoint y: 95, distance: 79.9
click at [197, 104] on p "**********" at bounding box center [295, 139] width 210 height 71
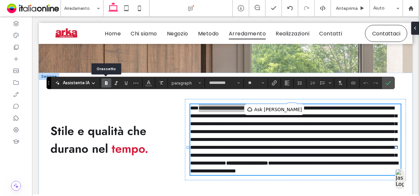
click at [108, 82] on icon "Grassetto" at bounding box center [106, 82] width 5 height 5
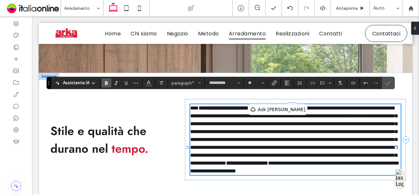
click at [268, 165] on strong "**********" at bounding box center [247, 162] width 42 height 5
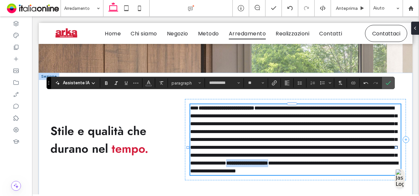
drag, startPoint x: 277, startPoint y: 169, endPoint x: 338, endPoint y: 169, distance: 61.2
click at [268, 165] on strong "**********" at bounding box center [247, 162] width 42 height 5
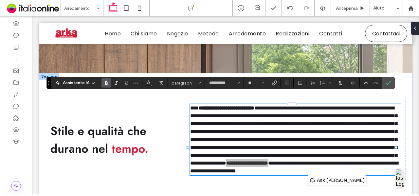
click at [106, 81] on icon "Grassetto" at bounding box center [106, 82] width 5 height 5
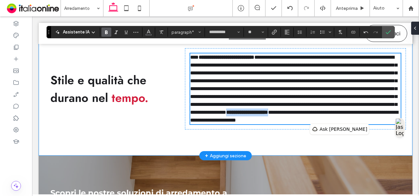
scroll to position [967, 0]
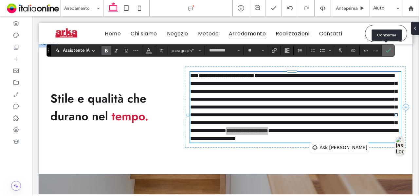
click at [390, 46] on label "Conferma" at bounding box center [388, 50] width 10 height 12
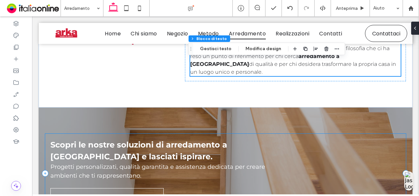
scroll to position [1095, 0]
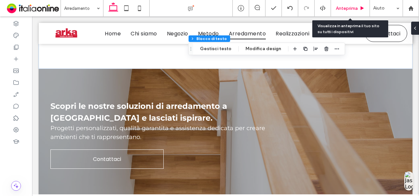
click at [343, 4] on div "Anteprima" at bounding box center [350, 8] width 39 height 16
click at [350, 8] on span "Anteprima" at bounding box center [347, 9] width 22 height 6
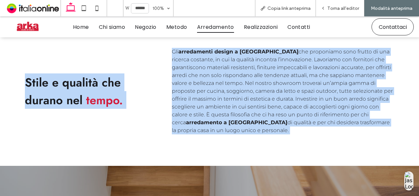
scroll to position [1009, 0]
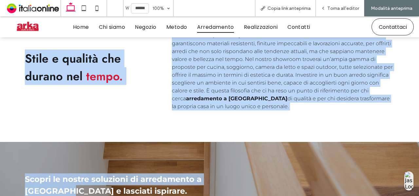
drag, startPoint x: 9, startPoint y: 103, endPoint x: 278, endPoint y: 104, distance: 268.9
copy div "La casa che parla di te. La casa è il luogo dove si costruiscono ricordi, si vi…"
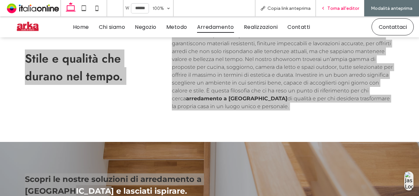
drag, startPoint x: 333, startPoint y: 8, endPoint x: 146, endPoint y: 80, distance: 200.5
click at [333, 8] on span "Torna all'editor" at bounding box center [343, 9] width 32 height 6
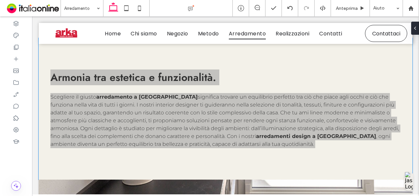
scroll to position [632, 0]
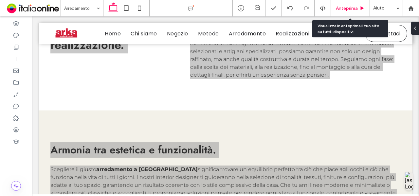
click at [358, 6] on div "Anteprima" at bounding box center [350, 9] width 39 height 6
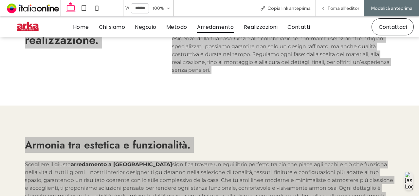
scroll to position [629, 0]
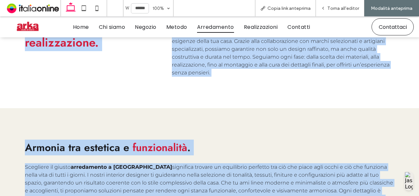
click at [179, 116] on div "Armonia tra estetica e funzionalità . Scegliere il giusto arredamento a Ravenna…" at bounding box center [209, 178] width 393 height 141
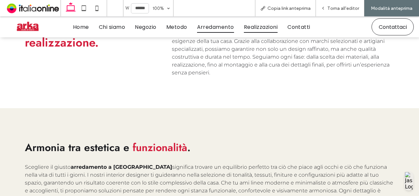
click at [270, 23] on span "Realizzazioni" at bounding box center [261, 26] width 34 height 11
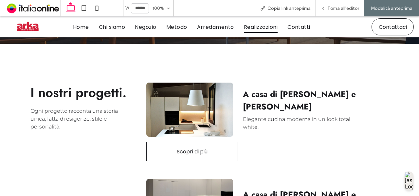
scroll to position [161, 0]
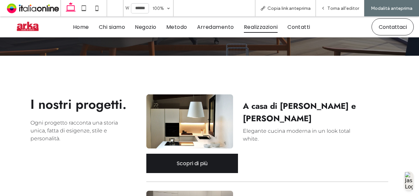
click at [193, 155] on link "Scopri di più" at bounding box center [192, 162] width 92 height 19
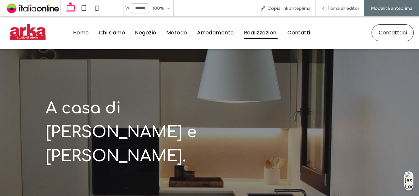
click at [267, 32] on span "Realizzazioni" at bounding box center [261, 32] width 34 height 11
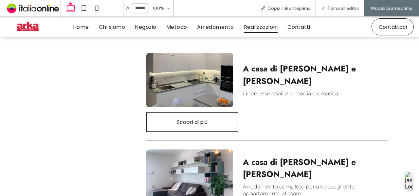
scroll to position [298, 0]
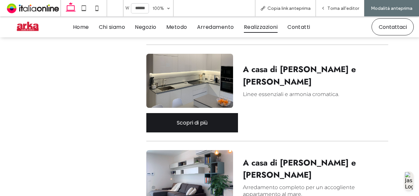
click at [194, 120] on span "Scopri di più" at bounding box center [192, 122] width 31 height 8
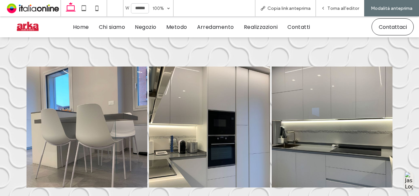
scroll to position [369, 0]
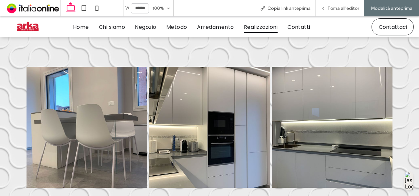
click at [264, 25] on span "Realizzazioni" at bounding box center [261, 26] width 34 height 11
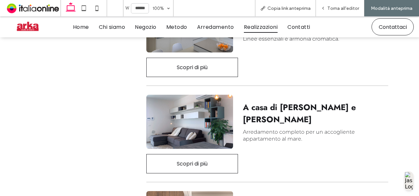
scroll to position [354, 0]
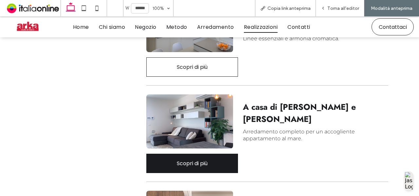
click at [202, 159] on span "Scopri di più" at bounding box center [192, 163] width 31 height 8
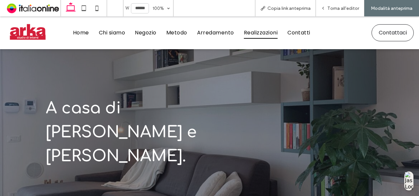
click at [261, 34] on span "Realizzazioni" at bounding box center [261, 32] width 34 height 11
click at [344, 2] on div "Torna all'editor" at bounding box center [340, 8] width 48 height 16
click at [335, 4] on div "Torna all'editor" at bounding box center [340, 8] width 48 height 16
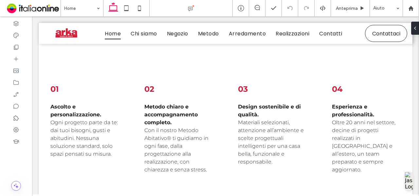
scroll to position [770, 0]
click at [19, 47] on icon at bounding box center [16, 47] width 7 height 7
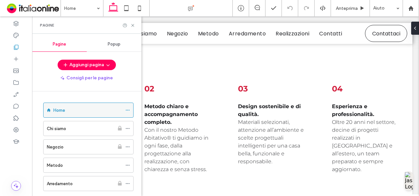
click at [126, 109] on icon at bounding box center [127, 110] width 5 height 5
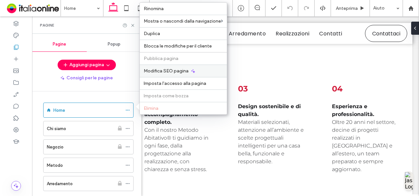
click at [173, 71] on span "Modifica SEO pagina" at bounding box center [166, 71] width 45 height 6
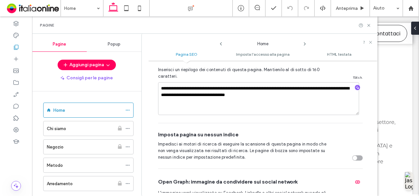
scroll to position [145, 0]
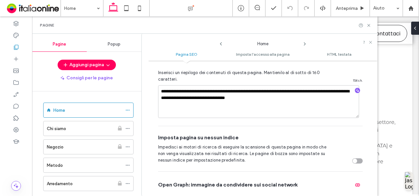
click at [305, 43] on icon at bounding box center [304, 43] width 5 height 5
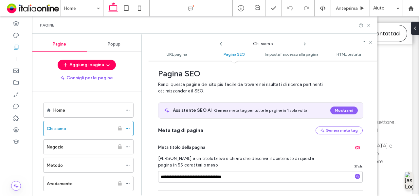
scroll to position [0, 0]
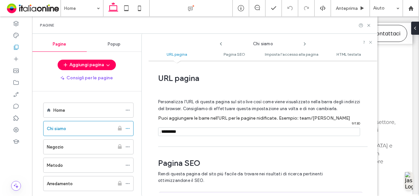
click at [302, 42] on icon at bounding box center [304, 43] width 5 height 5
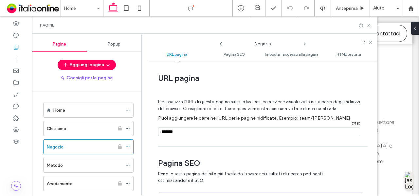
click at [304, 42] on icon at bounding box center [304, 43] width 5 height 5
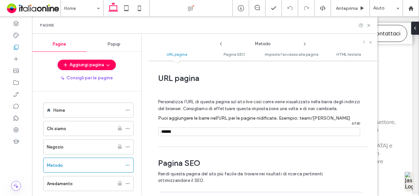
click at [305, 42] on icon at bounding box center [304, 43] width 5 height 5
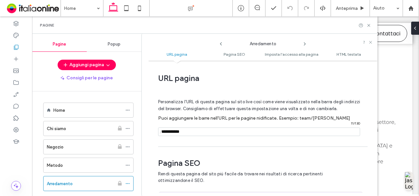
click at [304, 43] on use at bounding box center [304, 44] width 1 height 3
click at [305, 43] on icon at bounding box center [304, 43] width 5 height 5
click at [304, 44] on icon at bounding box center [304, 43] width 5 height 5
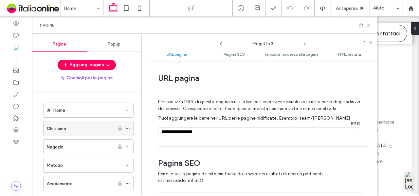
drag, startPoint x: 210, startPoint y: 133, endPoint x: 106, endPoint y: 129, distance: 104.1
click at [106, 129] on div "**********" at bounding box center [204, 115] width 345 height 162
type input "*"
type input "**********"
click at [222, 44] on icon at bounding box center [220, 43] width 5 height 5
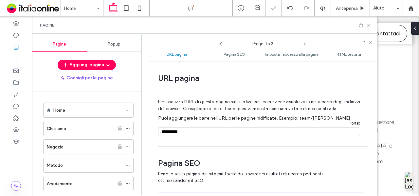
click at [306, 42] on icon at bounding box center [304, 43] width 5 height 5
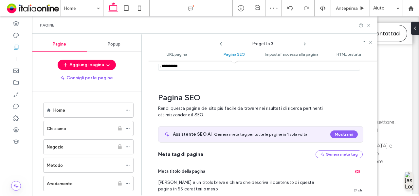
scroll to position [89, 0]
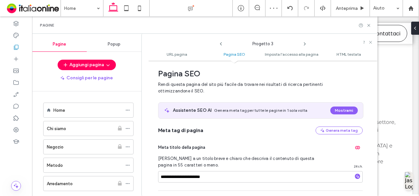
click at [306, 42] on icon at bounding box center [304, 43] width 5 height 5
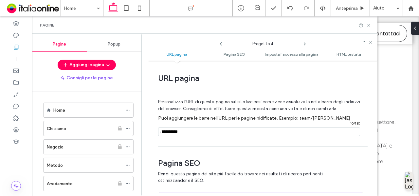
click at [304, 44] on icon at bounding box center [304, 43] width 5 height 5
click at [369, 23] on icon at bounding box center [368, 25] width 5 height 5
